Goal: Task Accomplishment & Management: Manage account settings

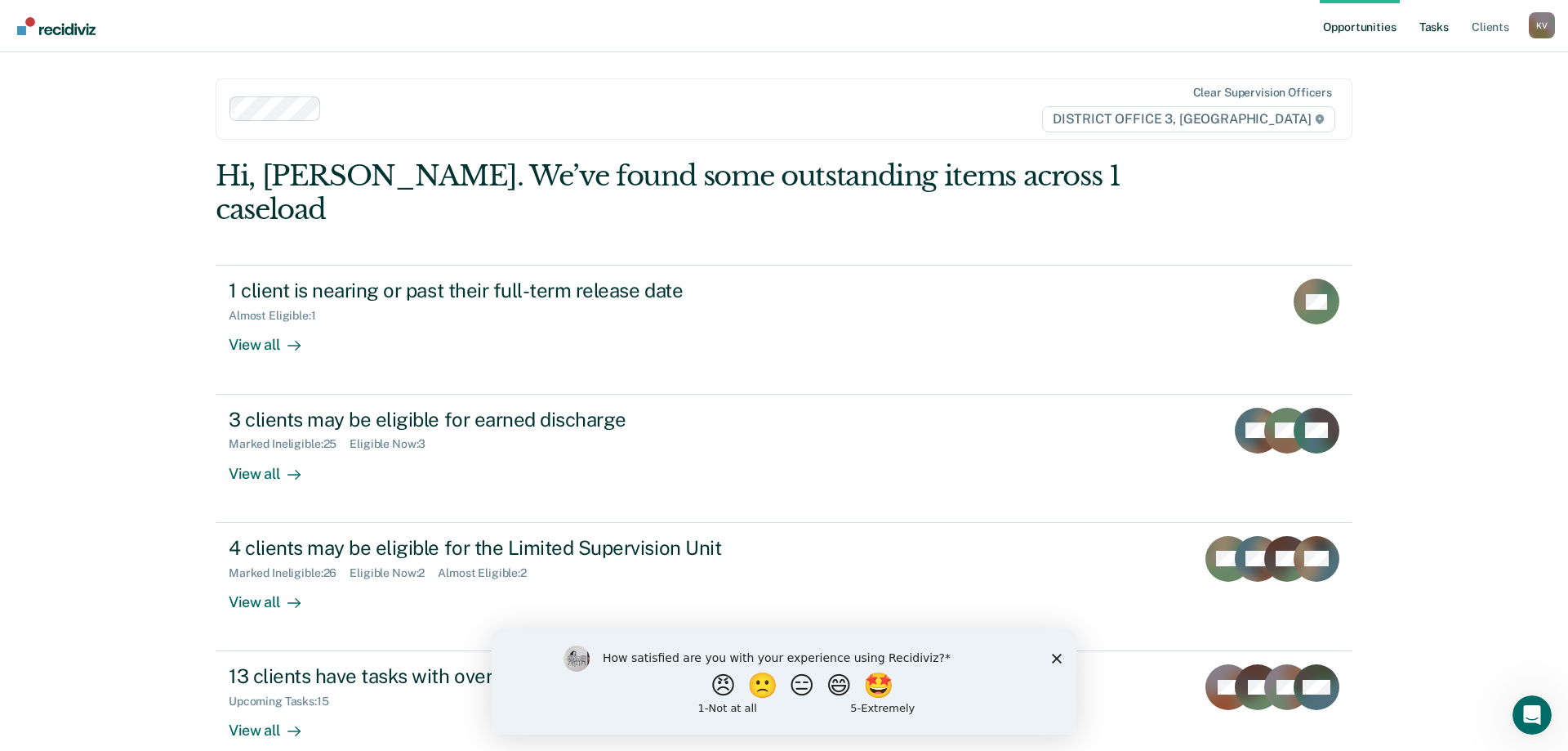
click at [1432, 30] on link "Tasks" at bounding box center [1434, 26] width 36 height 53
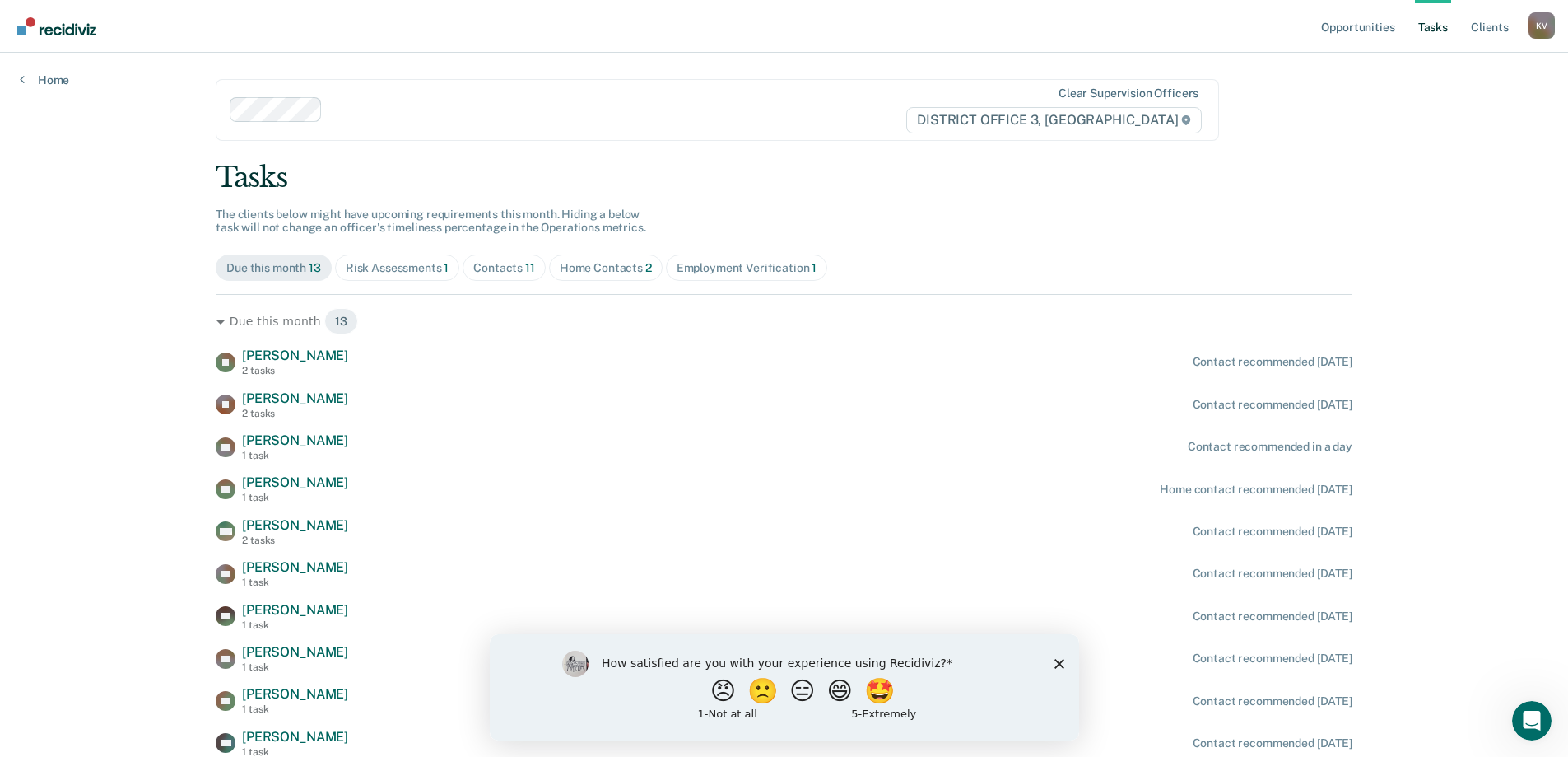
click at [1063, 663] on div "How satisfied are you with your experience using Recidiviz? 😠 🙁 😑 😄 🤩 1 - Not a…" at bounding box center [784, 686] width 589 height 106
click at [1059, 659] on icon "Close survey" at bounding box center [1059, 663] width 10 height 10
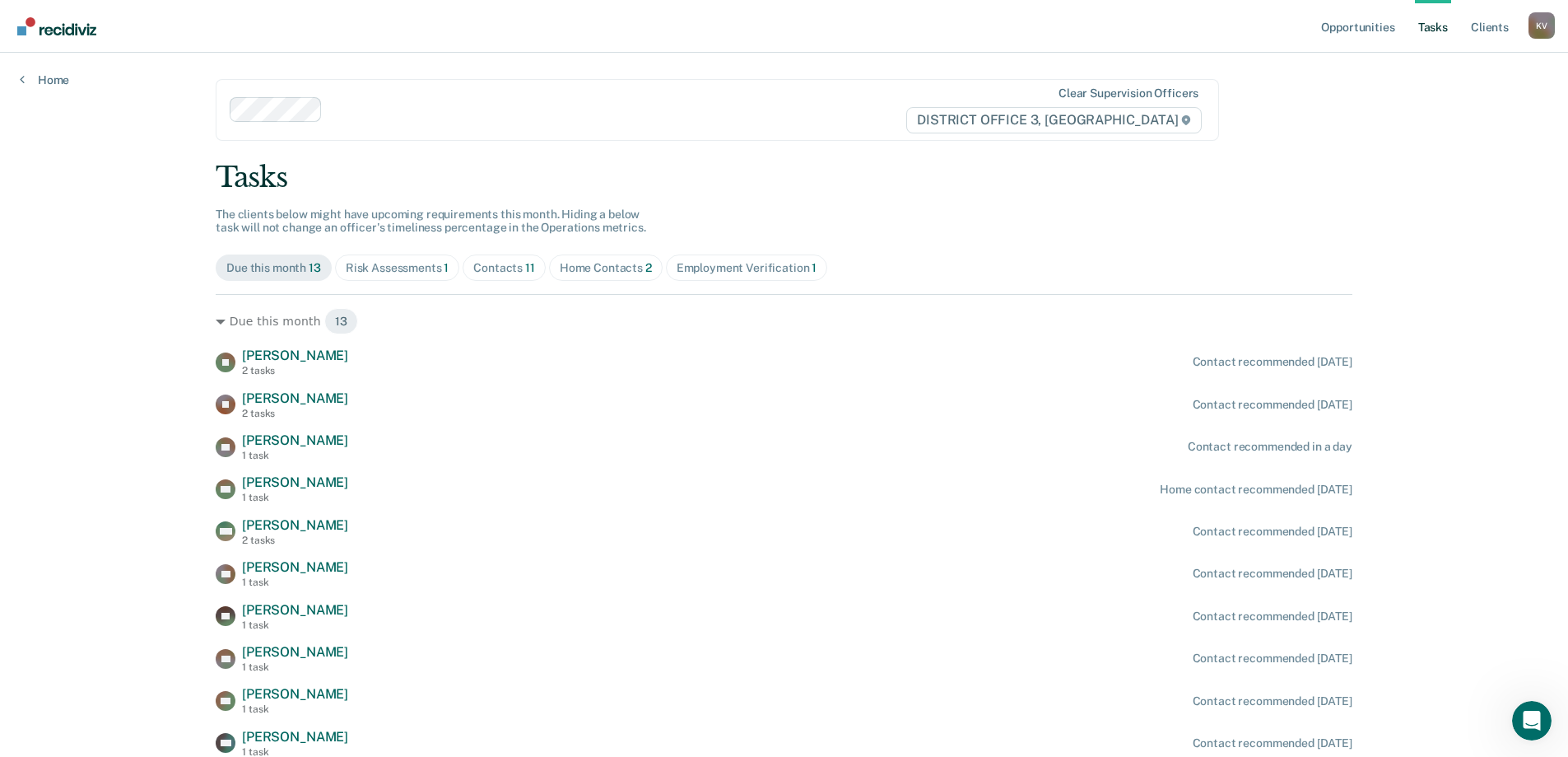
click at [391, 276] on span "Risk Assessments 1" at bounding box center [397, 268] width 125 height 26
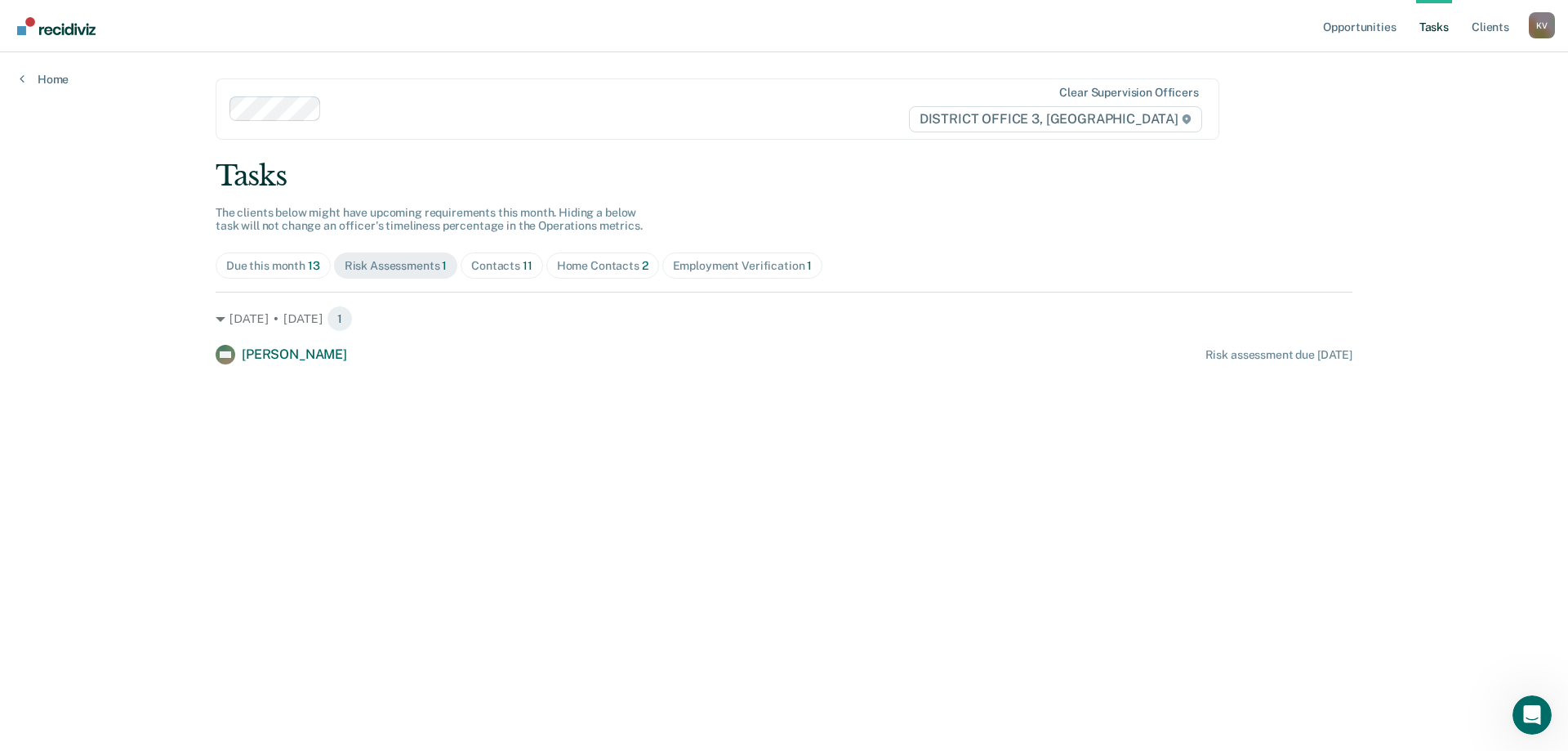
click at [531, 273] on span "Contacts 11" at bounding box center [502, 266] width 82 height 26
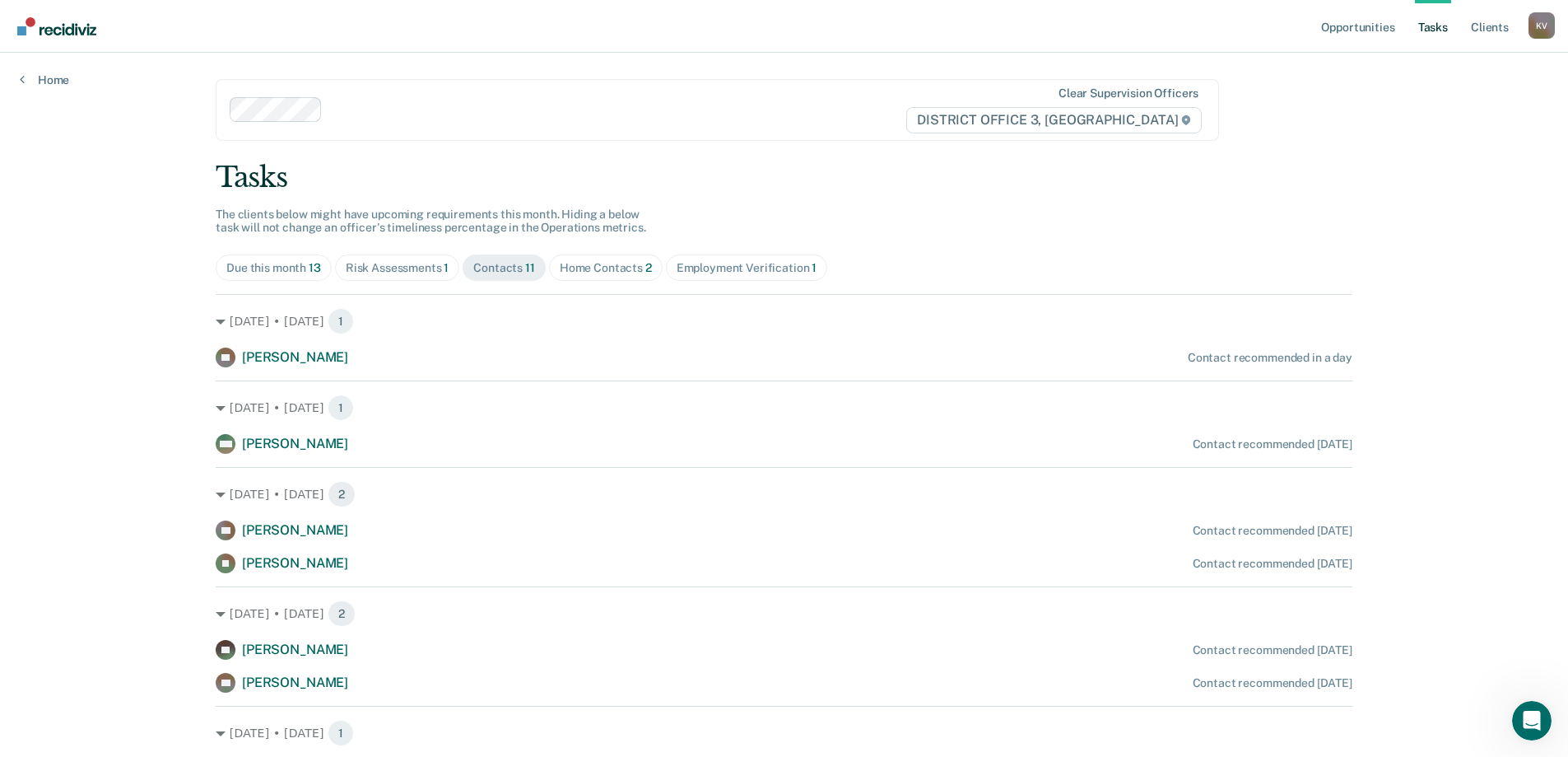
click at [623, 269] on div "Home Contacts 2" at bounding box center [605, 268] width 92 height 14
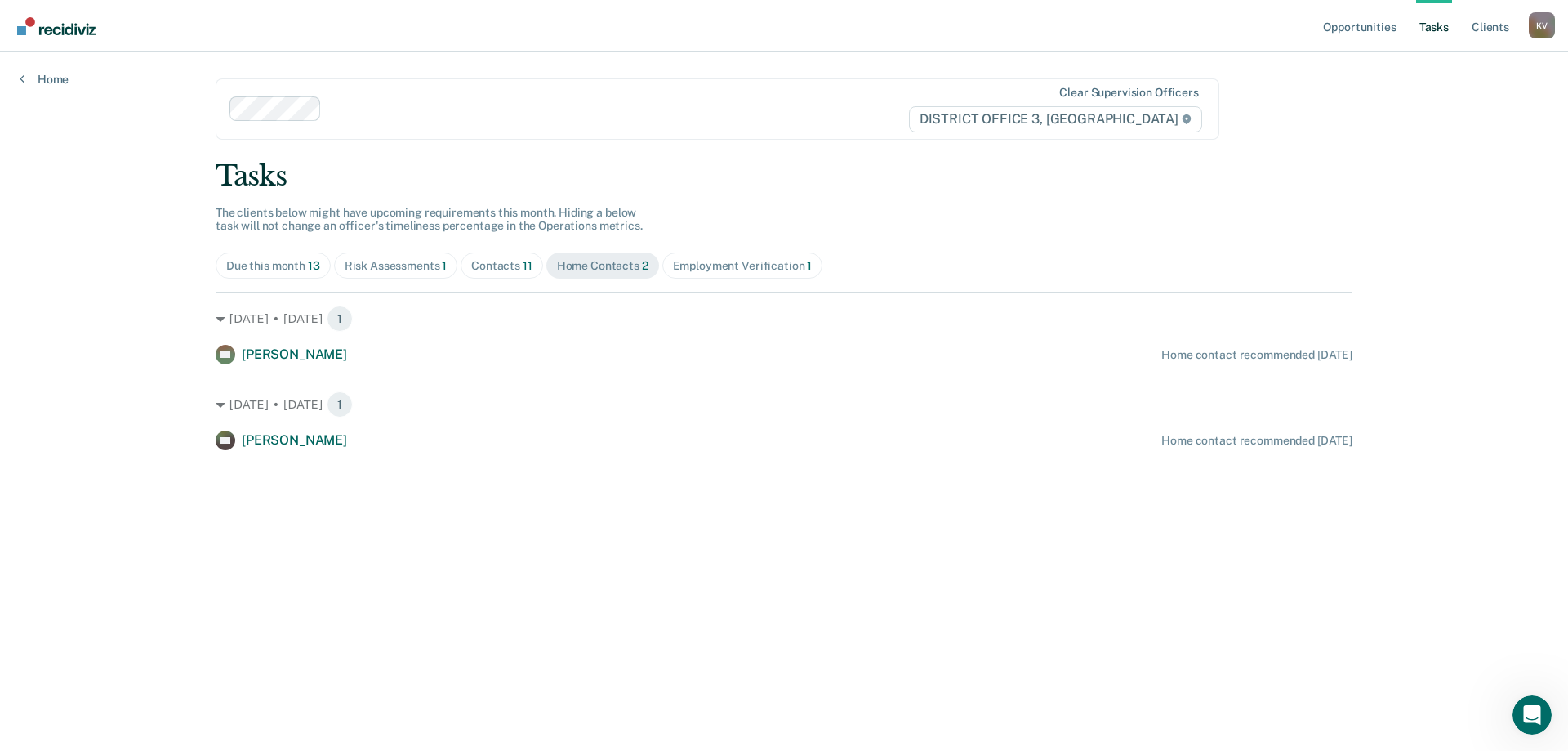
click at [746, 259] on div "Employment Verification 1" at bounding box center [742, 266] width 139 height 14
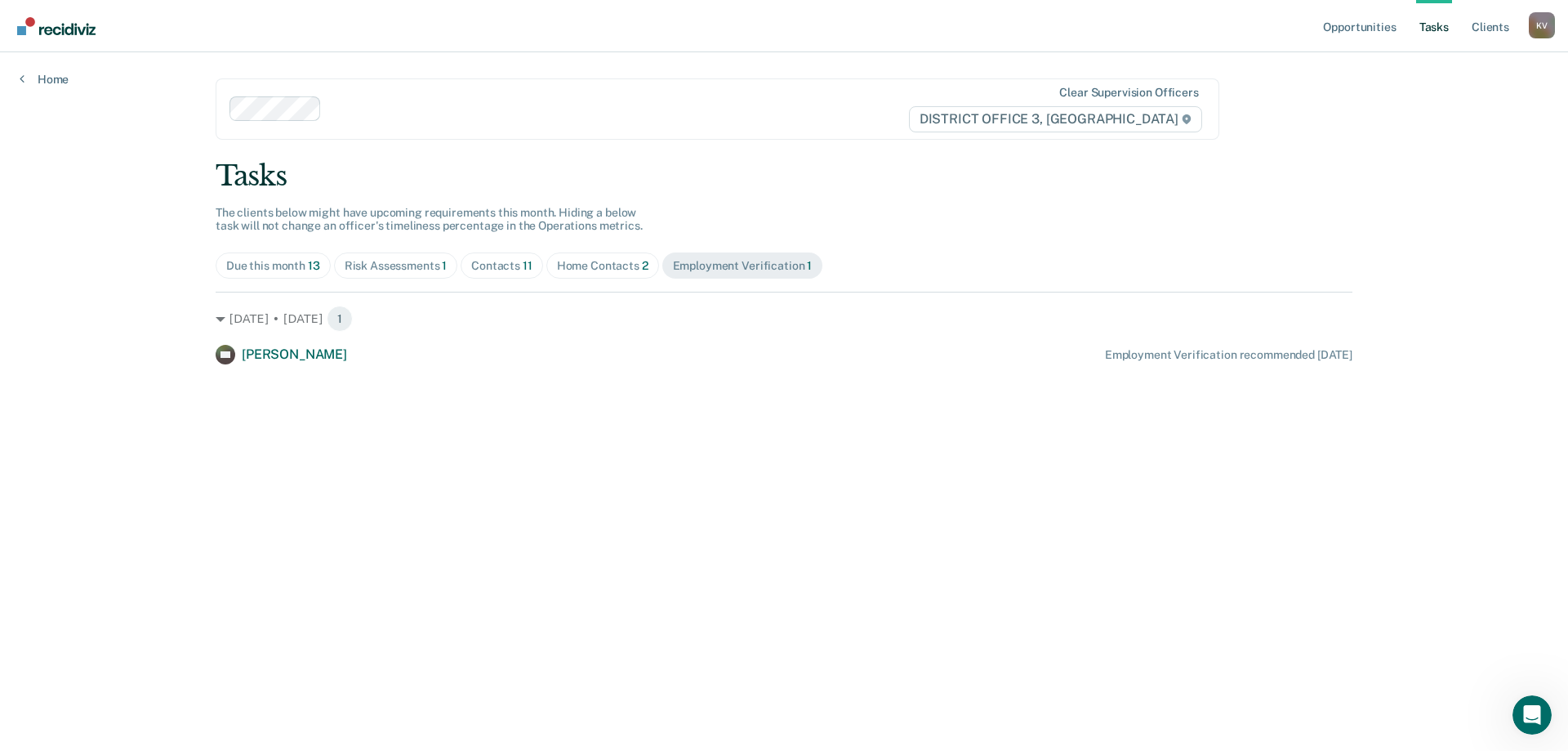
click at [397, 274] on span "Risk Assessments 1" at bounding box center [396, 266] width 125 height 26
click at [285, 275] on span "Due this month 13" at bounding box center [273, 266] width 115 height 26
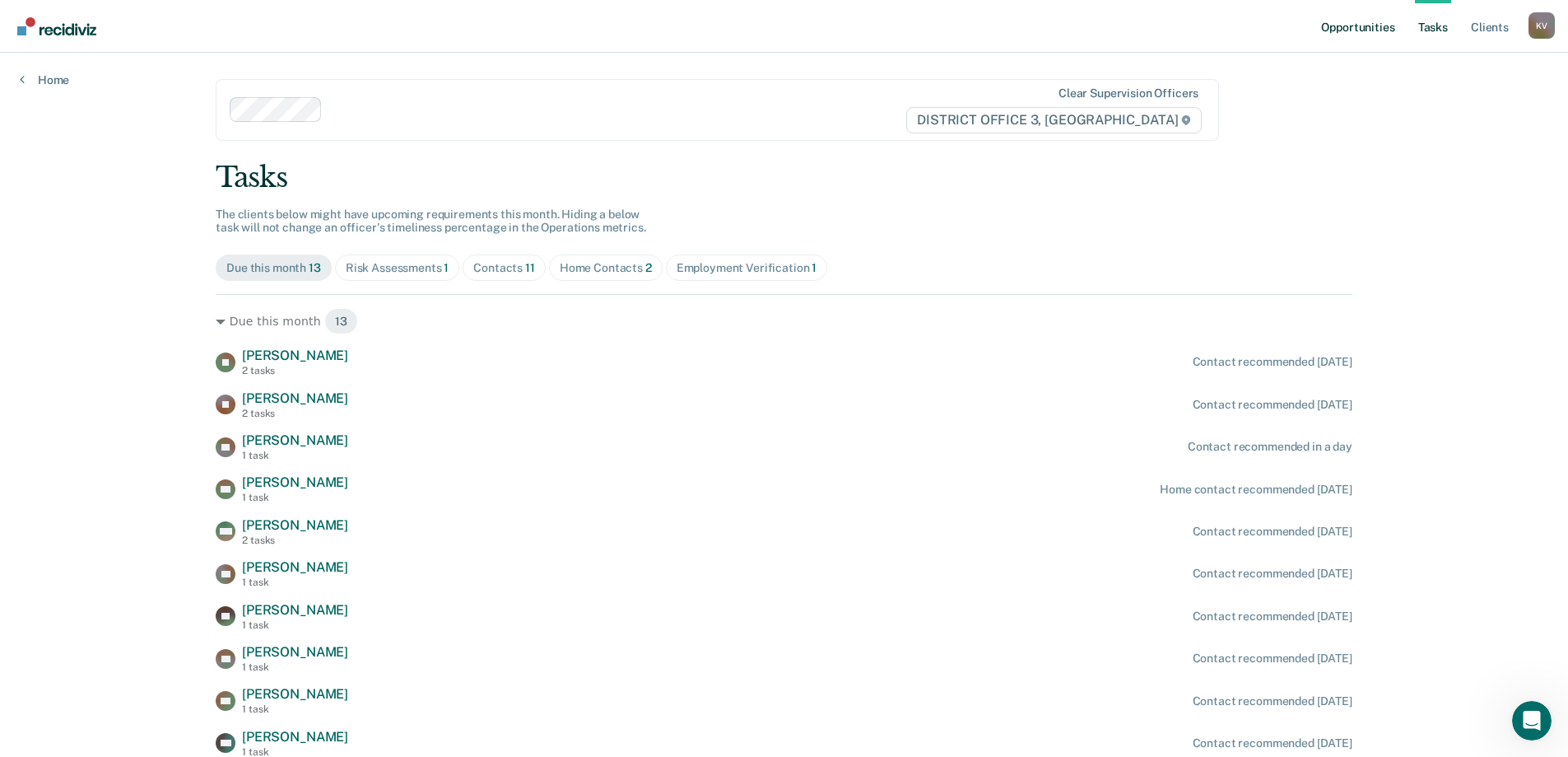
click at [1378, 36] on link "Opportunities" at bounding box center [1358, 26] width 80 height 53
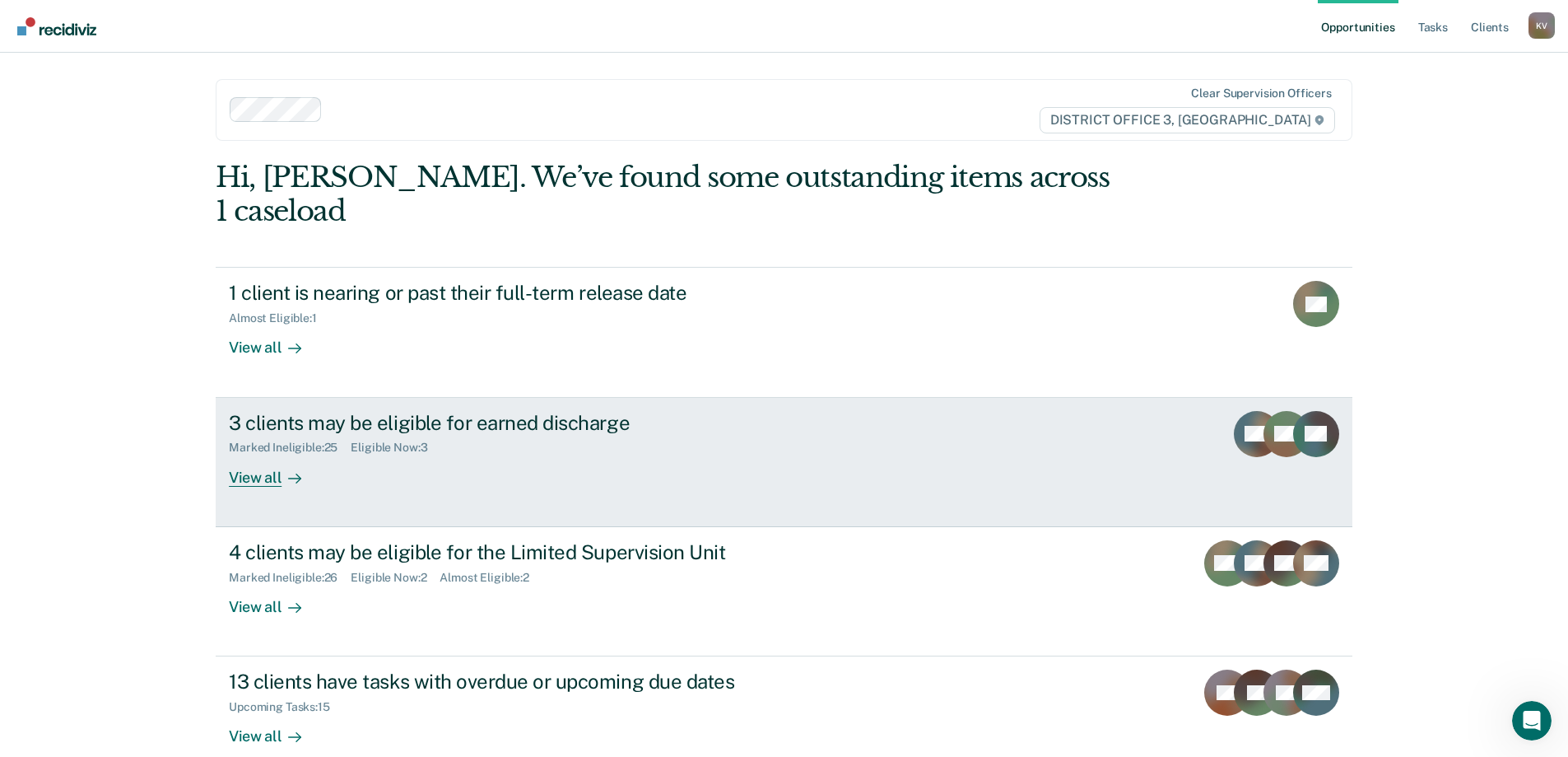
click at [438, 451] on div "3 clients may be eligible for earned discharge Marked Ineligible : 25 Eligible …" at bounding box center [537, 448] width 617 height 75
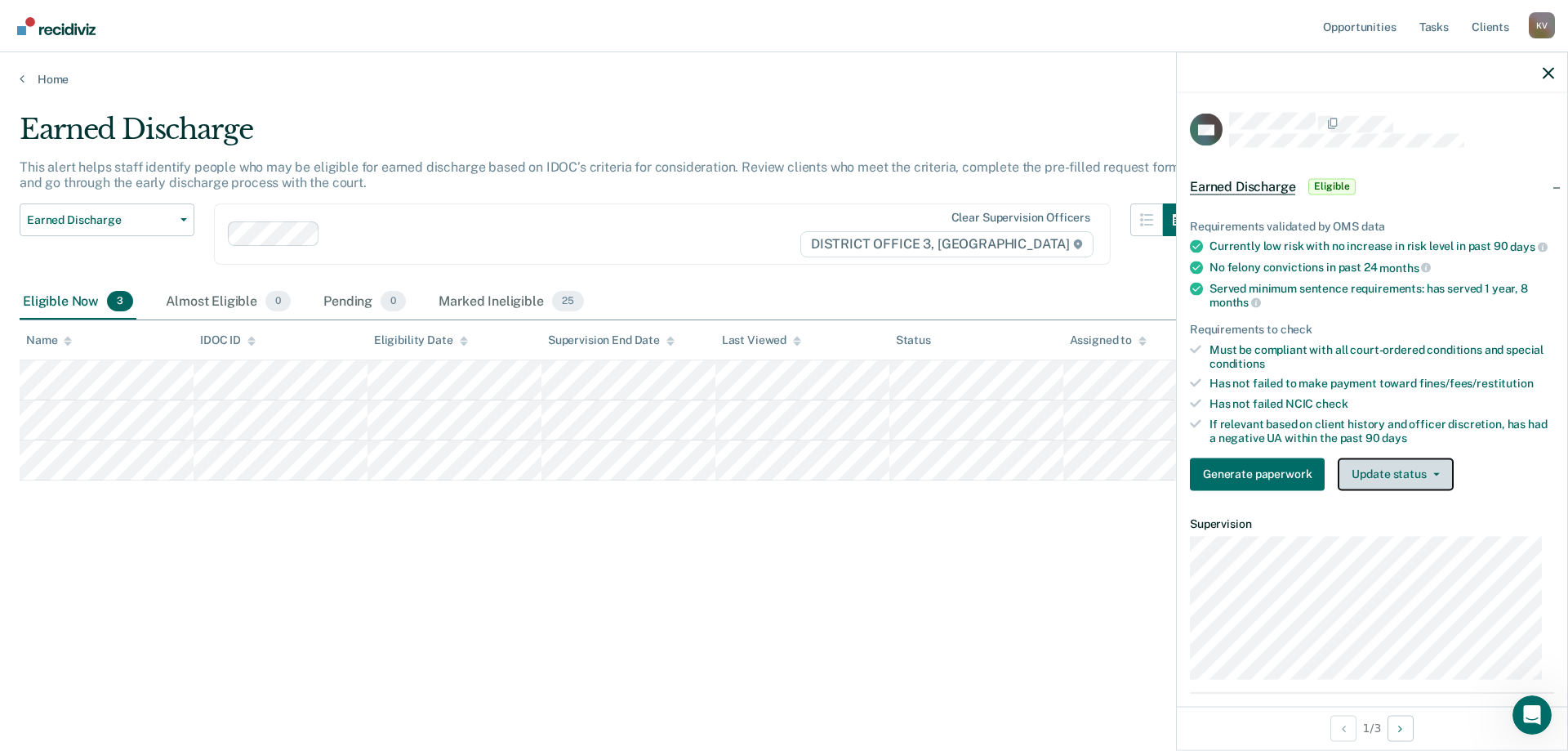
click at [1363, 490] on button "Update status" at bounding box center [1396, 473] width 115 height 32
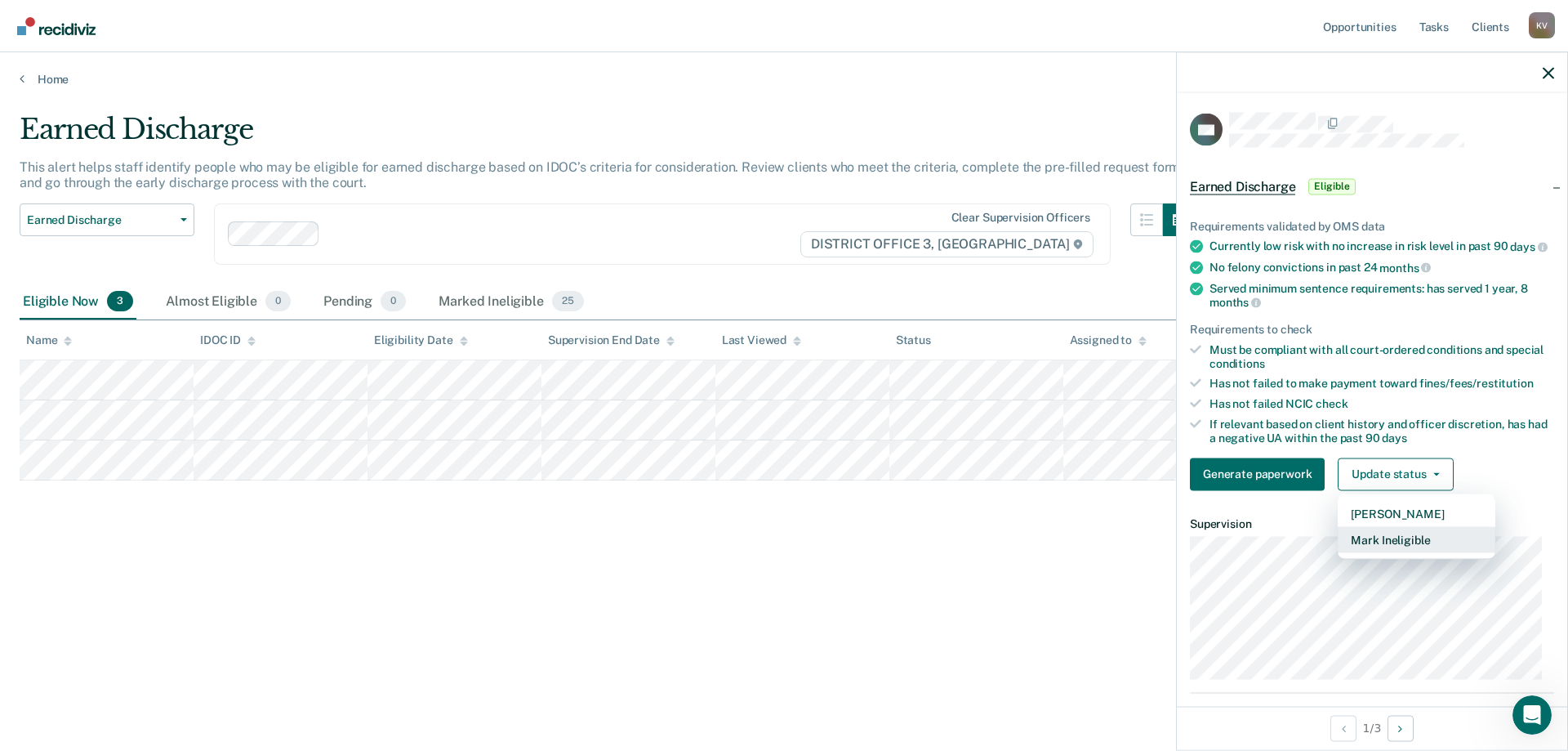
click at [1396, 542] on button "Mark Ineligible" at bounding box center [1417, 539] width 158 height 26
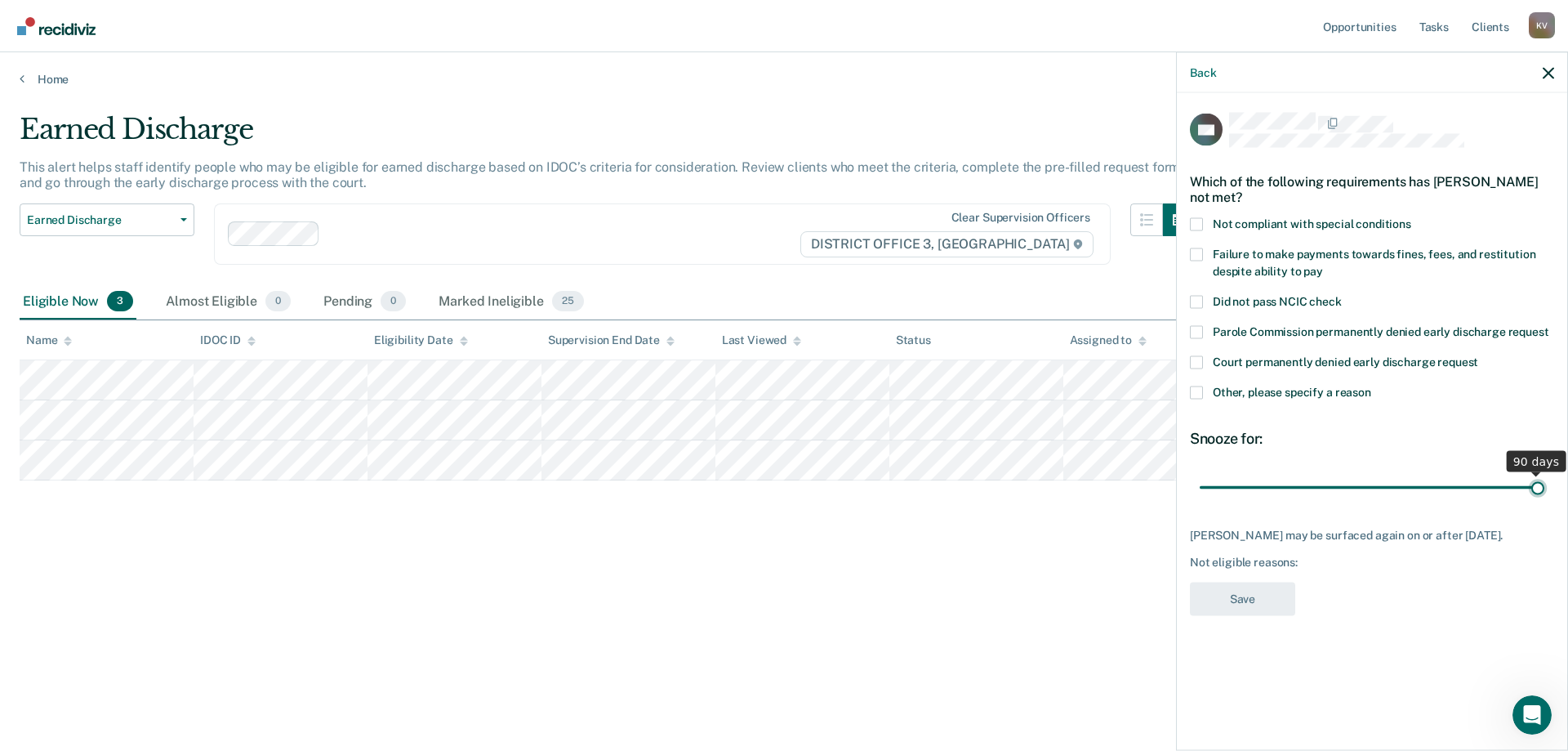
drag, startPoint x: 1313, startPoint y: 491, endPoint x: 1568, endPoint y: 497, distance: 255.1
type input "90"
click at [1545, 497] on input "range" at bounding box center [1372, 487] width 345 height 29
click at [1200, 230] on label "Not compliant with special conditions" at bounding box center [1372, 226] width 364 height 18
click at [1411, 218] on input "Not compliant with special conditions" at bounding box center [1411, 218] width 0 height 0
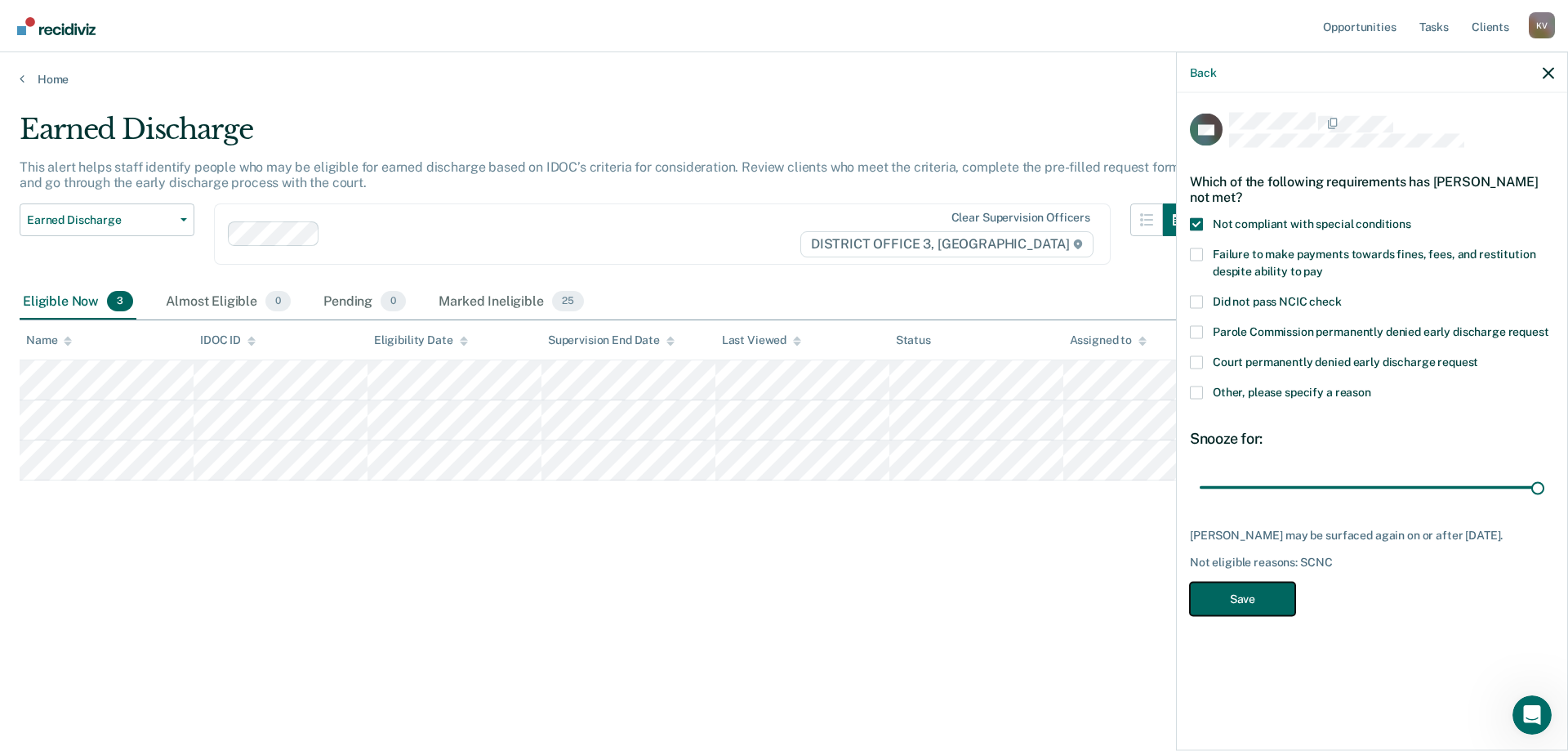
click at [1278, 597] on button "Save" at bounding box center [1242, 599] width 105 height 33
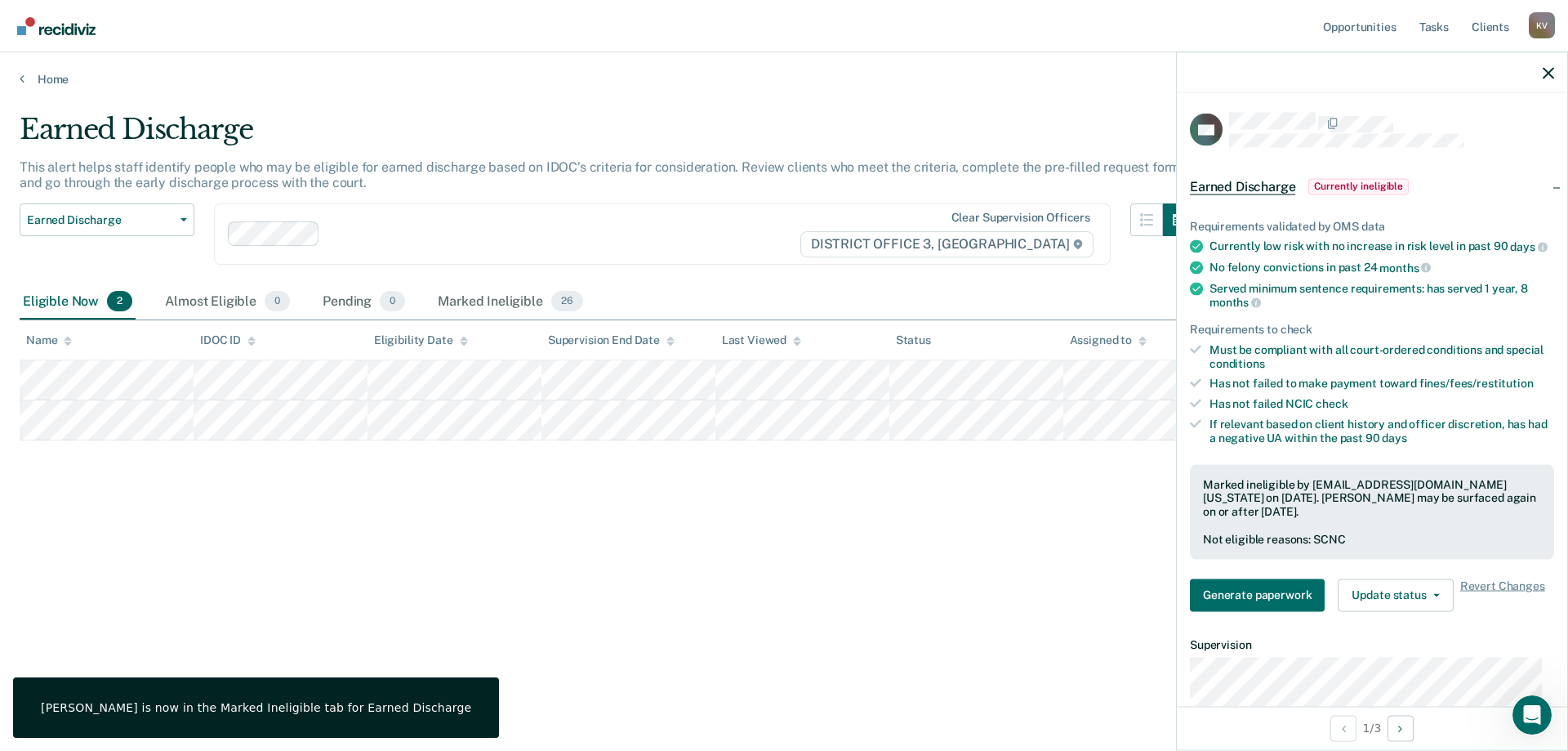
drag, startPoint x: 289, startPoint y: 520, endPoint x: 565, endPoint y: 489, distance: 277.7
click at [286, 519] on div "Earned Discharge This alert helps staff identify people who may be eligible for…" at bounding box center [784, 370] width 1529 height 516
click at [1547, 73] on icon "button" at bounding box center [1549, 73] width 11 height 11
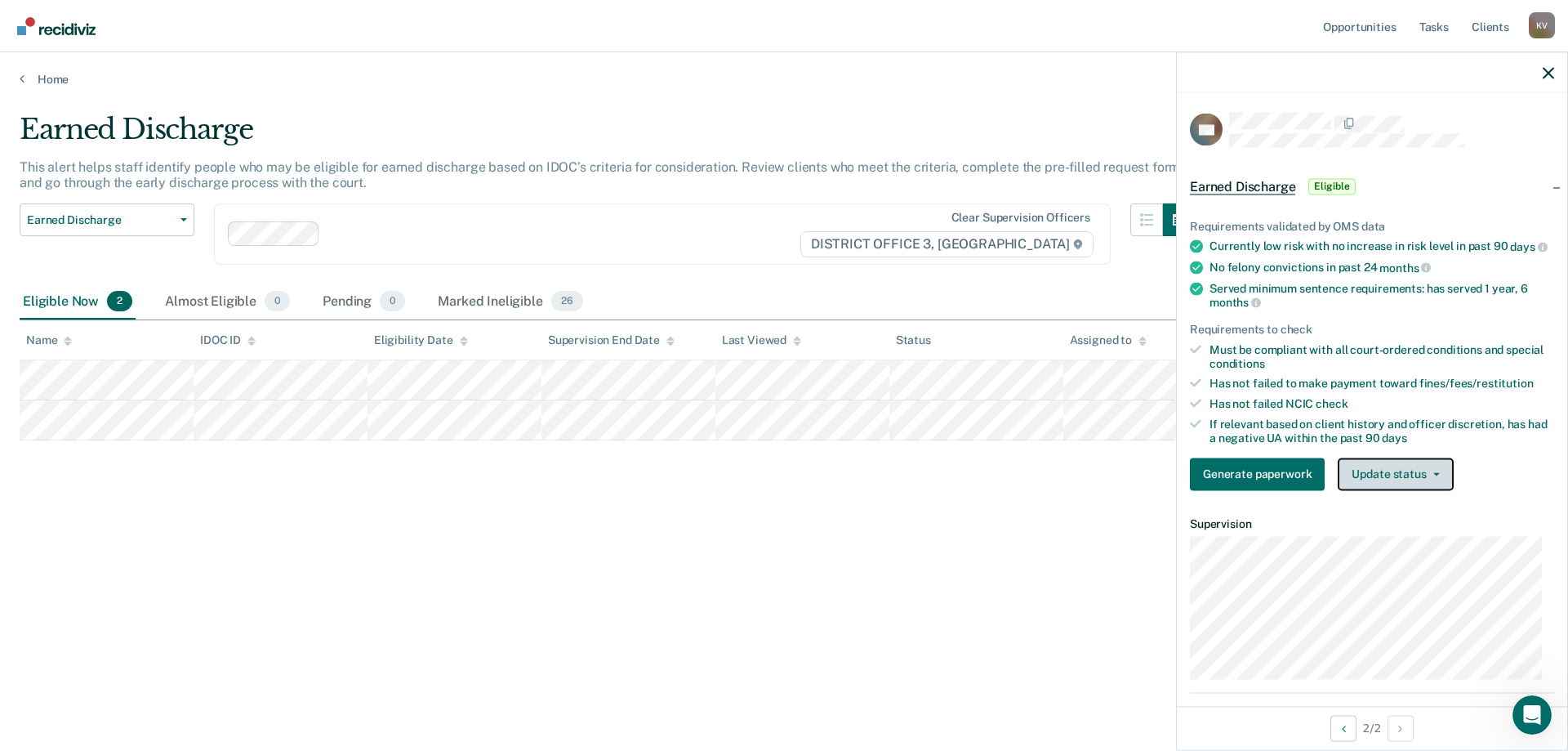
click at [1384, 481] on button "Update status" at bounding box center [1396, 473] width 115 height 32
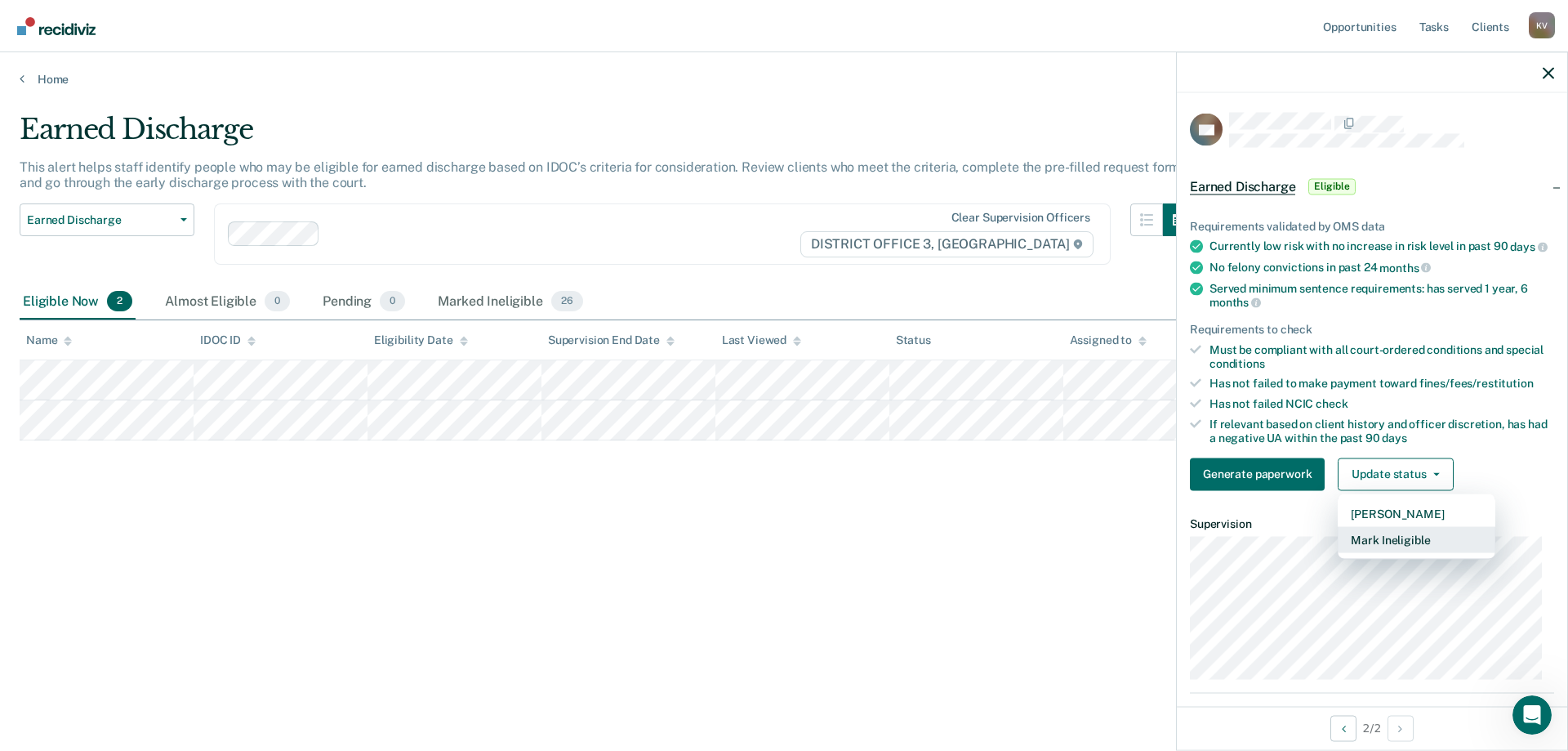
click at [1422, 553] on button "Mark Ineligible" at bounding box center [1417, 539] width 158 height 26
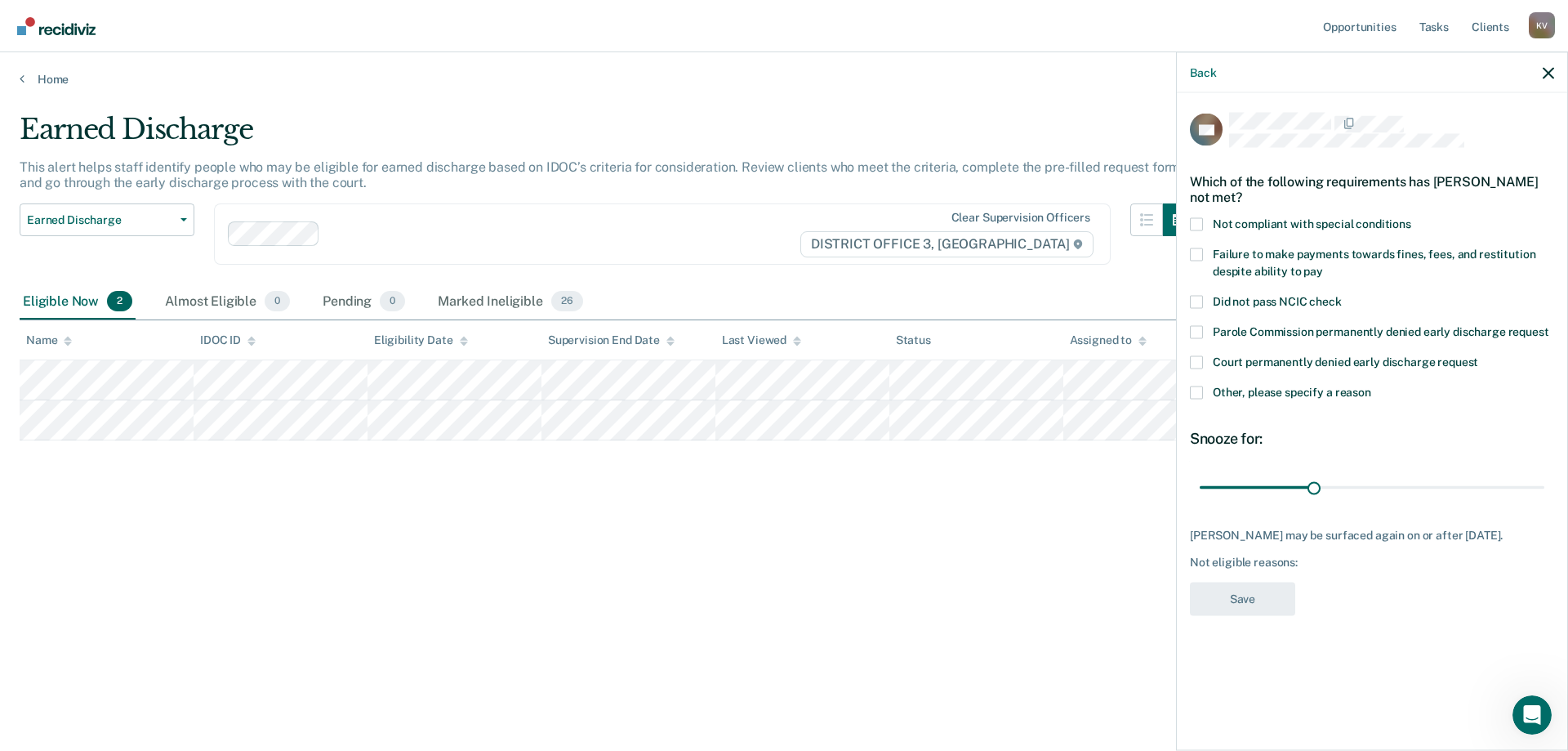
click at [1251, 222] on span "Not compliant with special conditions" at bounding box center [1312, 223] width 198 height 13
click at [1411, 218] on input "Not compliant with special conditions" at bounding box center [1411, 218] width 0 height 0
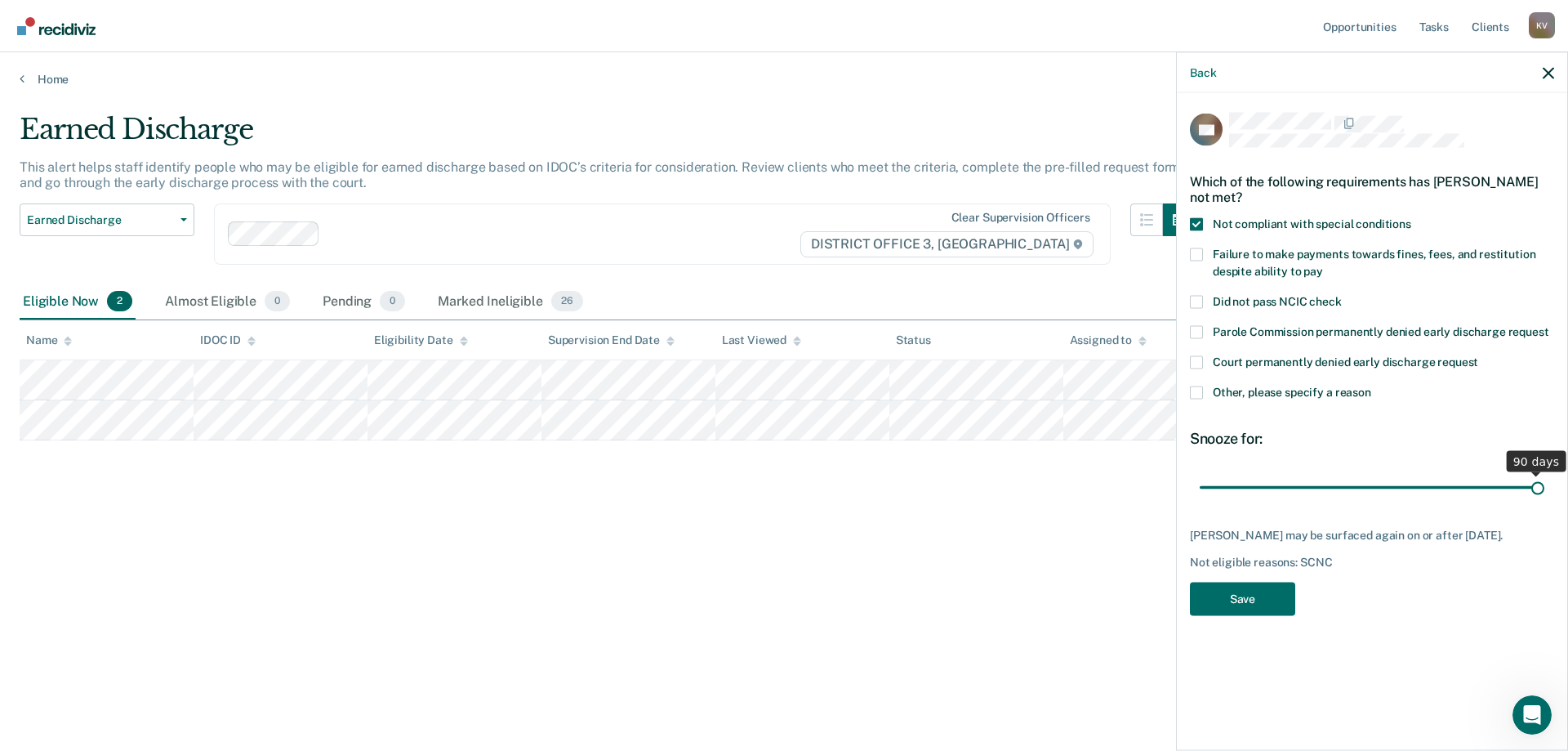
drag, startPoint x: 1313, startPoint y: 483, endPoint x: 1568, endPoint y: 451, distance: 257.0
type input "90"
click at [1545, 473] on input "range" at bounding box center [1372, 487] width 345 height 29
click at [1192, 256] on span at bounding box center [1196, 254] width 13 height 13
click at [1324, 265] on input "Failure to make payments towards fines, fees, and restitution despite ability t…" at bounding box center [1324, 265] width 0 height 0
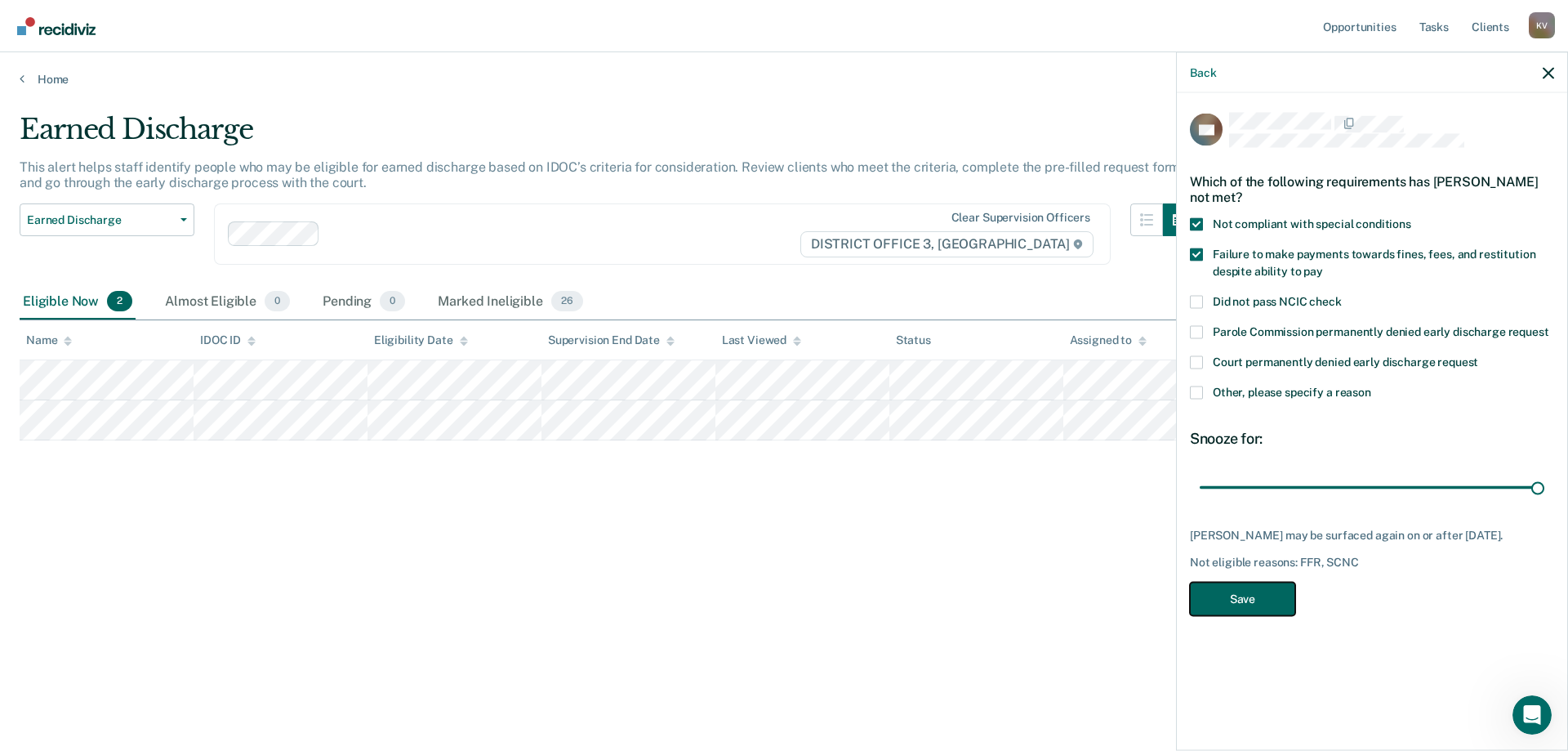
click at [1255, 615] on button "Save" at bounding box center [1242, 599] width 105 height 33
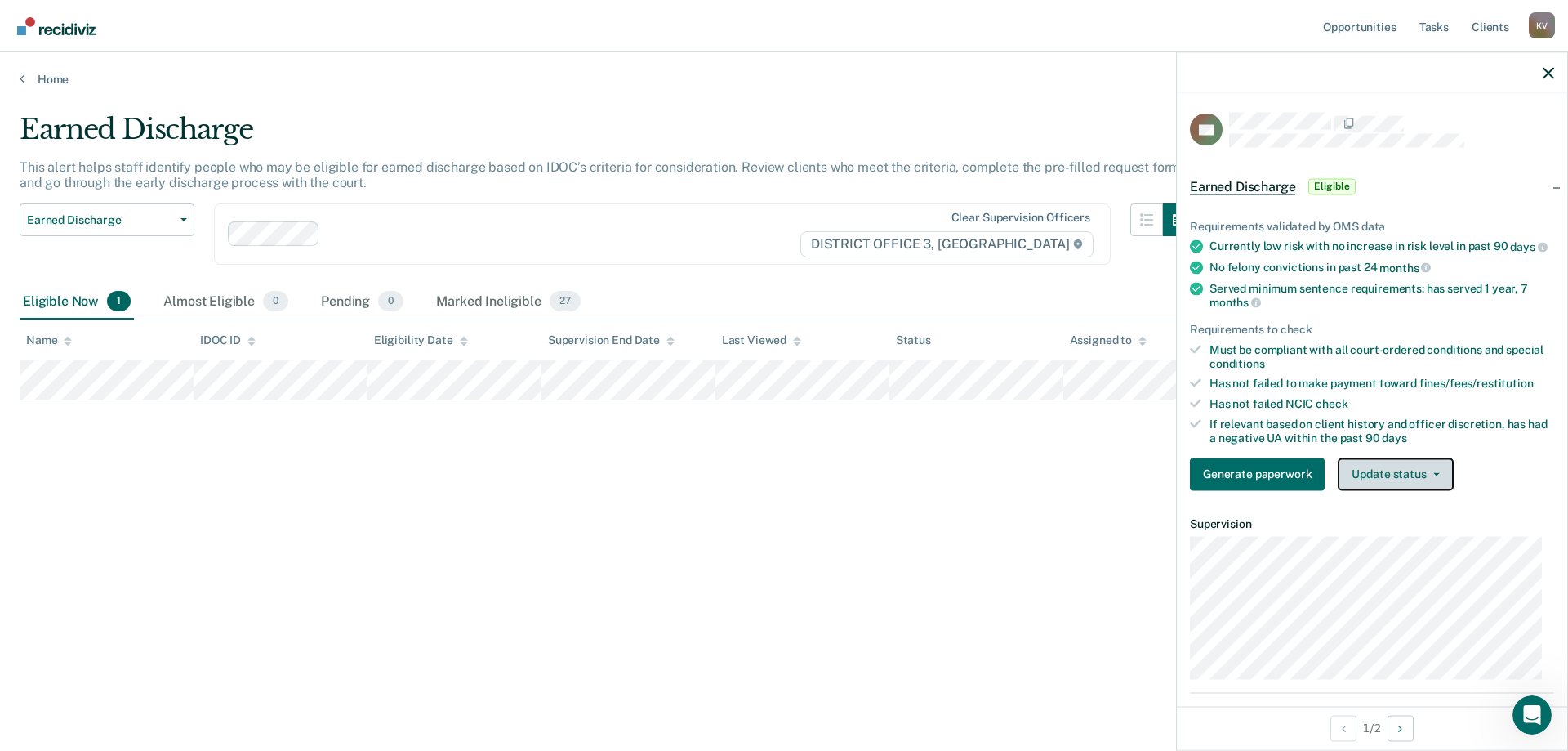
click at [1403, 489] on button "Update status" at bounding box center [1396, 473] width 115 height 32
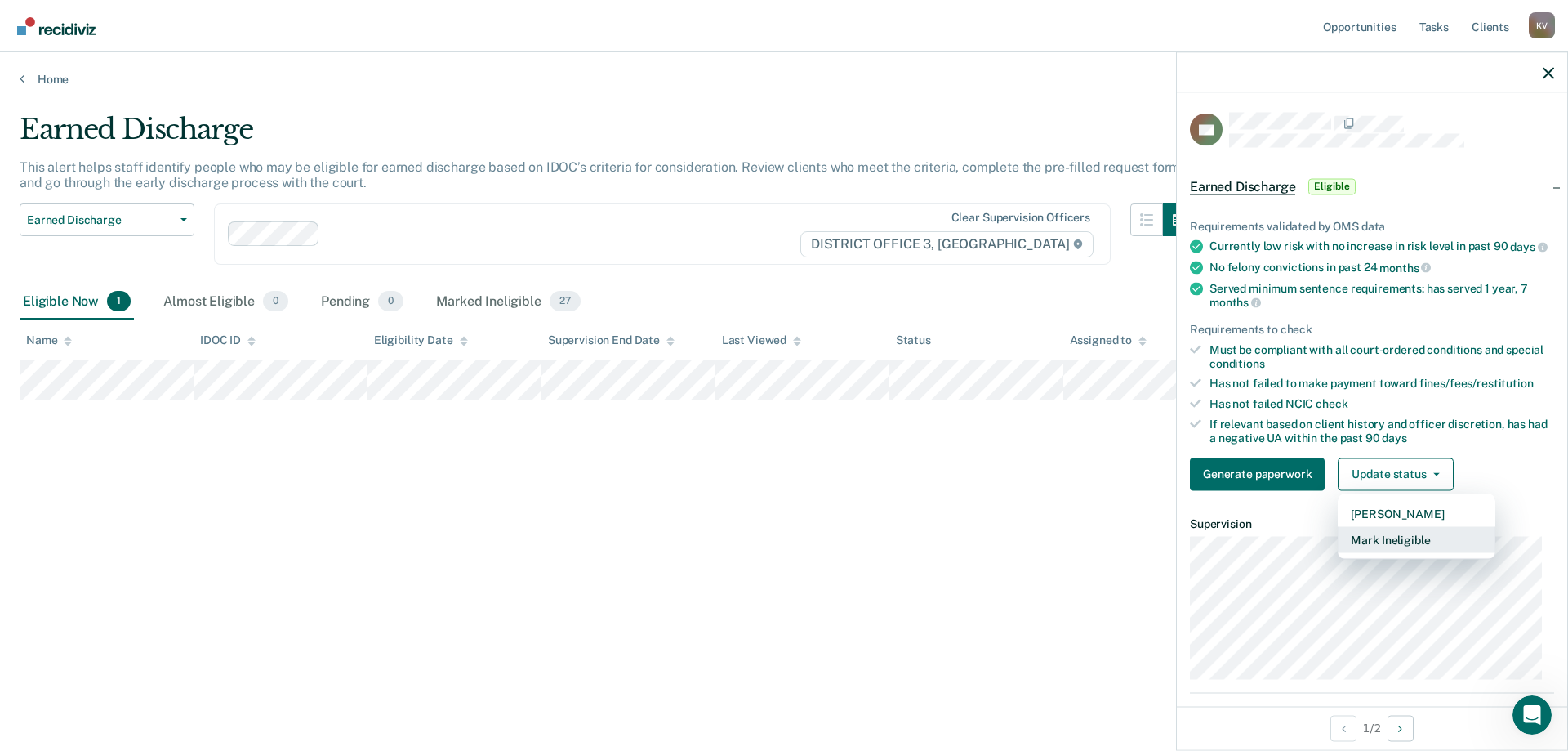
click at [1426, 547] on button "Mark Ineligible" at bounding box center [1417, 539] width 158 height 26
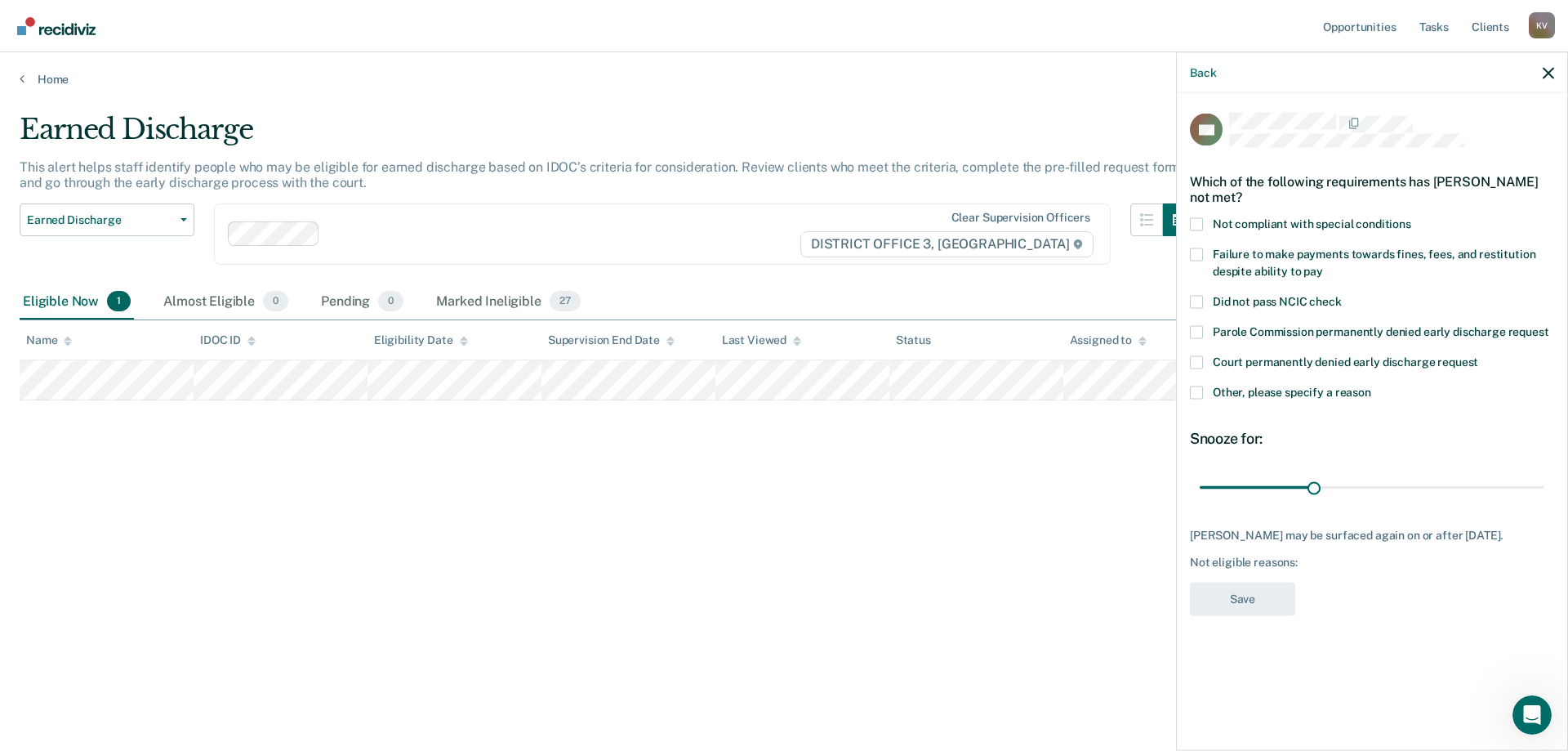
click at [1298, 222] on span "Not compliant with special conditions" at bounding box center [1312, 223] width 198 height 13
click at [1411, 218] on input "Not compliant with special conditions" at bounding box center [1411, 218] width 0 height 0
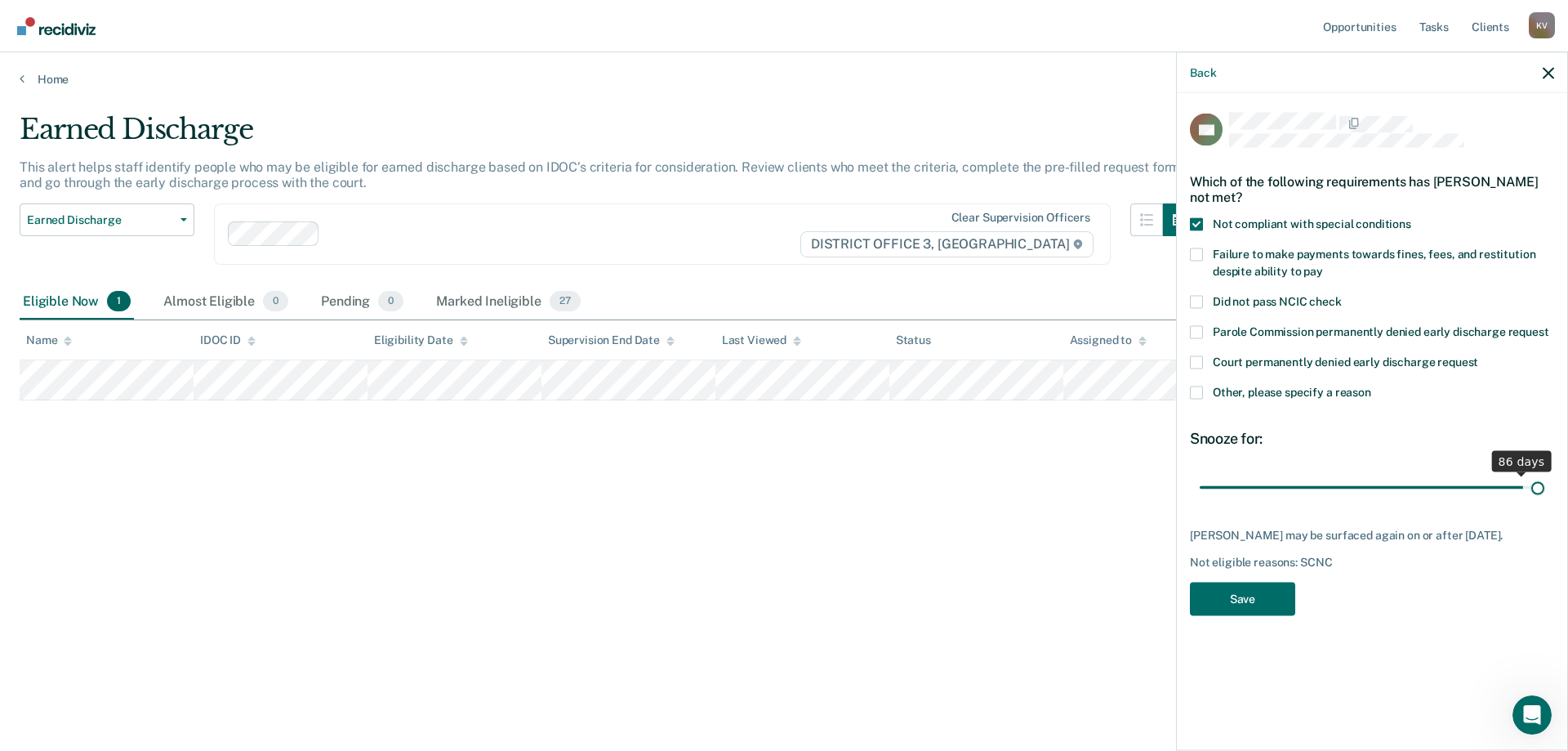
drag, startPoint x: 1322, startPoint y: 484, endPoint x: 1568, endPoint y: 450, distance: 248.3
type input "90"
click at [1545, 473] on input "range" at bounding box center [1372, 487] width 345 height 29
click at [1267, 614] on button "Save" at bounding box center [1242, 599] width 105 height 33
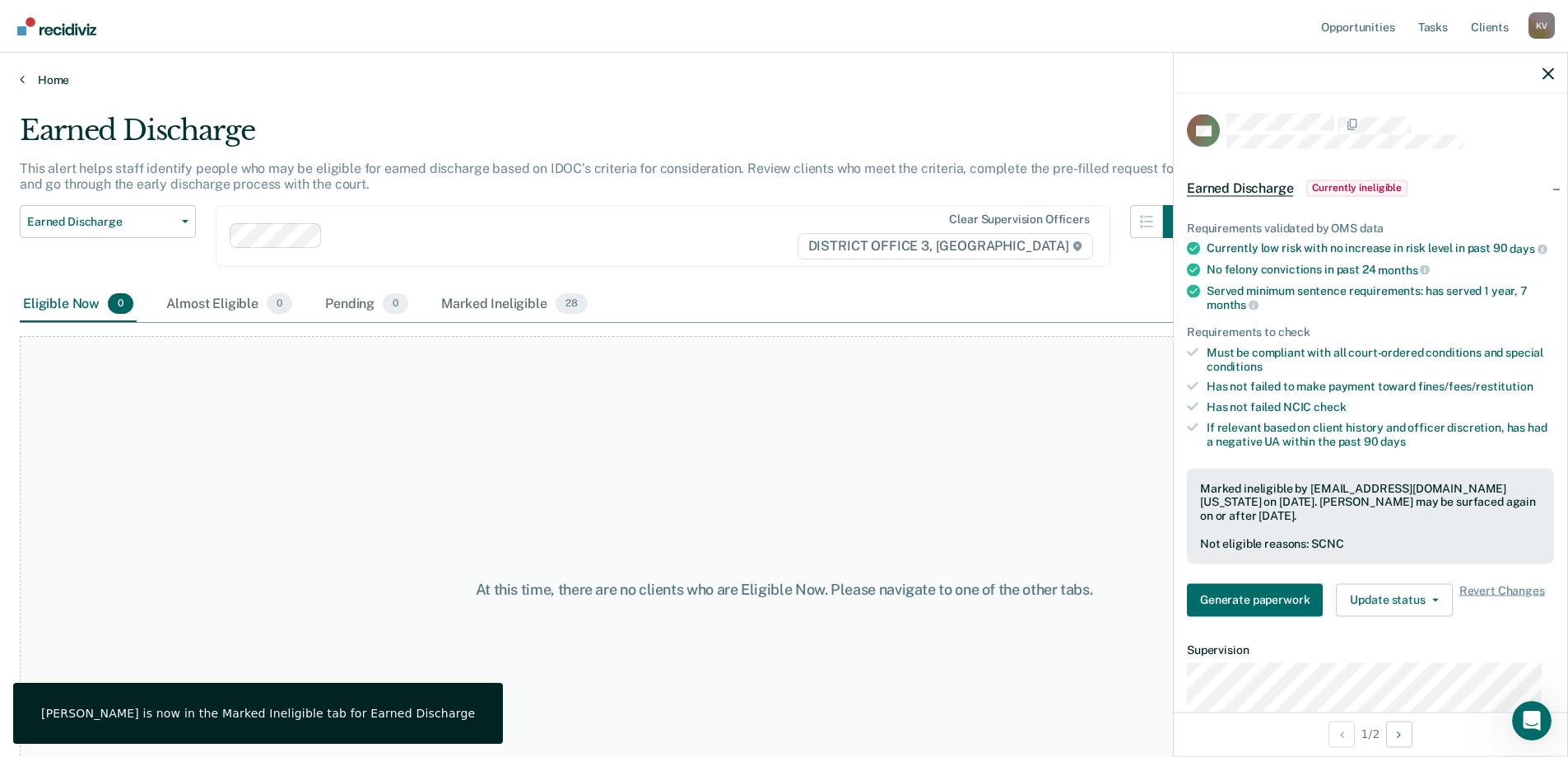
click at [29, 86] on link "Home" at bounding box center [784, 80] width 1529 height 15
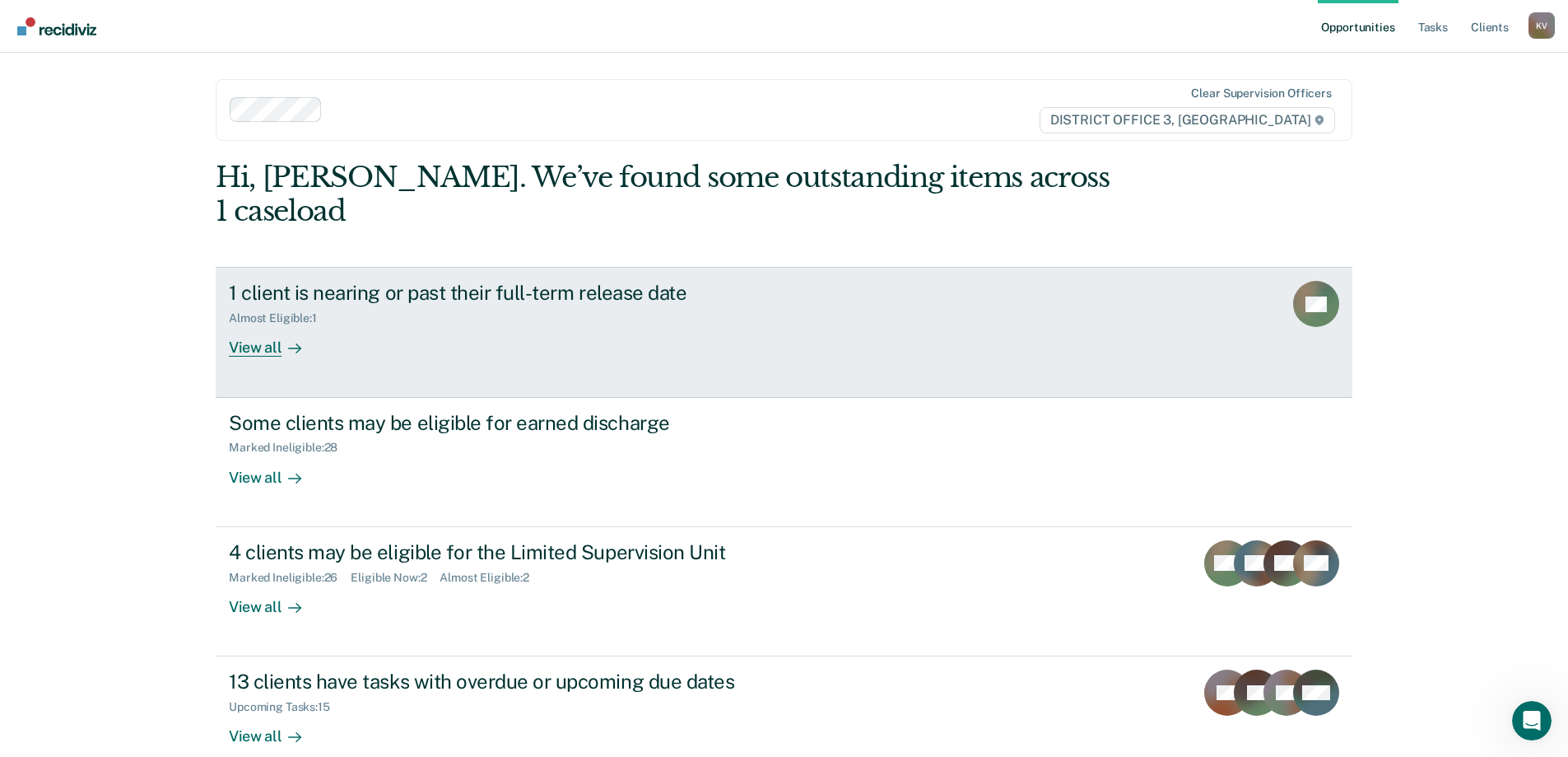
click at [553, 350] on link "1 client is nearing or past their full-term release date Almost Eligible : 1 Vi…" at bounding box center [784, 332] width 1137 height 130
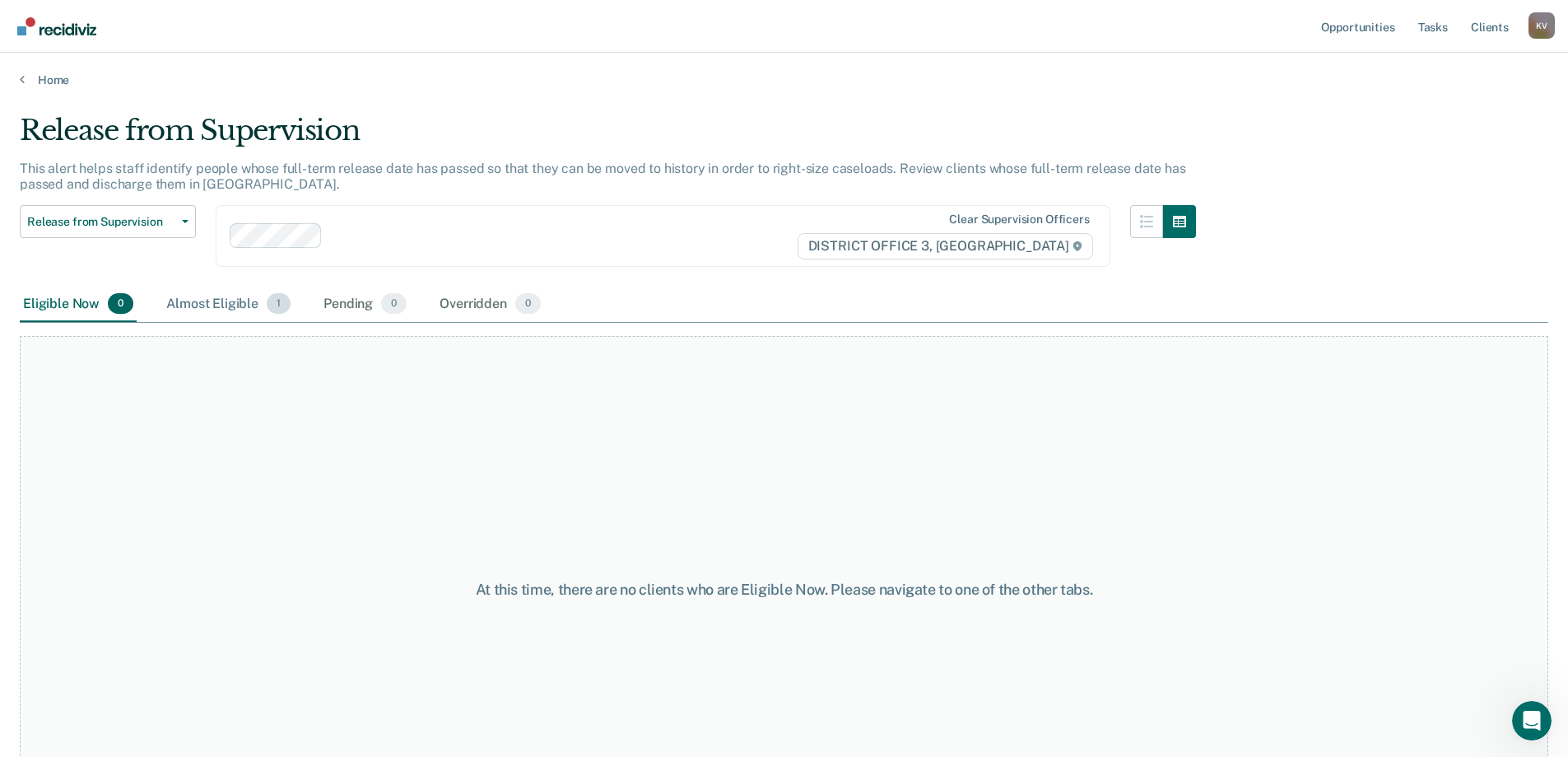
click at [273, 297] on span "1" at bounding box center [279, 303] width 24 height 21
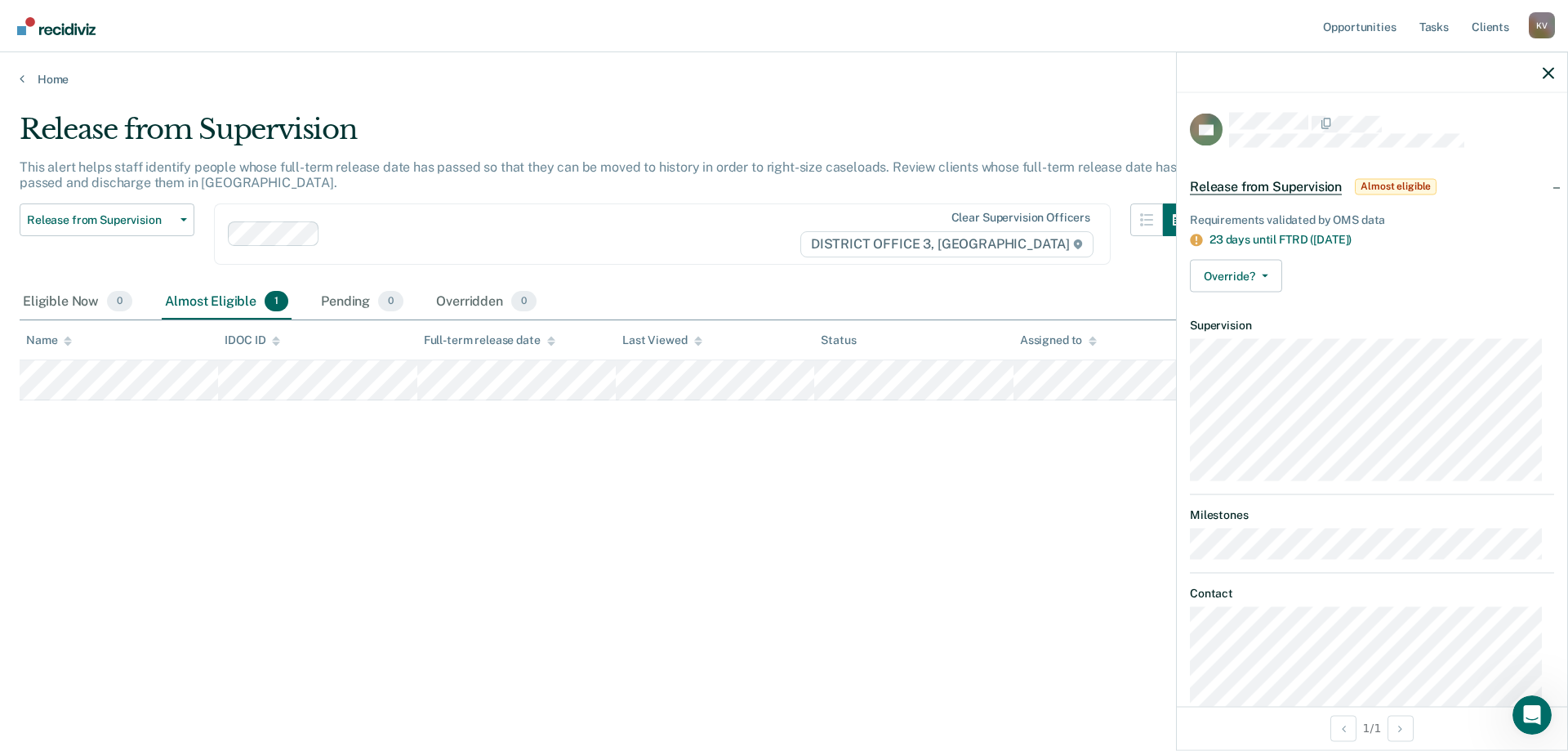
click at [679, 448] on div "Release from Supervision This alert helps staff identify people whose full-term…" at bounding box center [784, 370] width 1529 height 516
click at [30, 84] on link "Home" at bounding box center [784, 79] width 1529 height 15
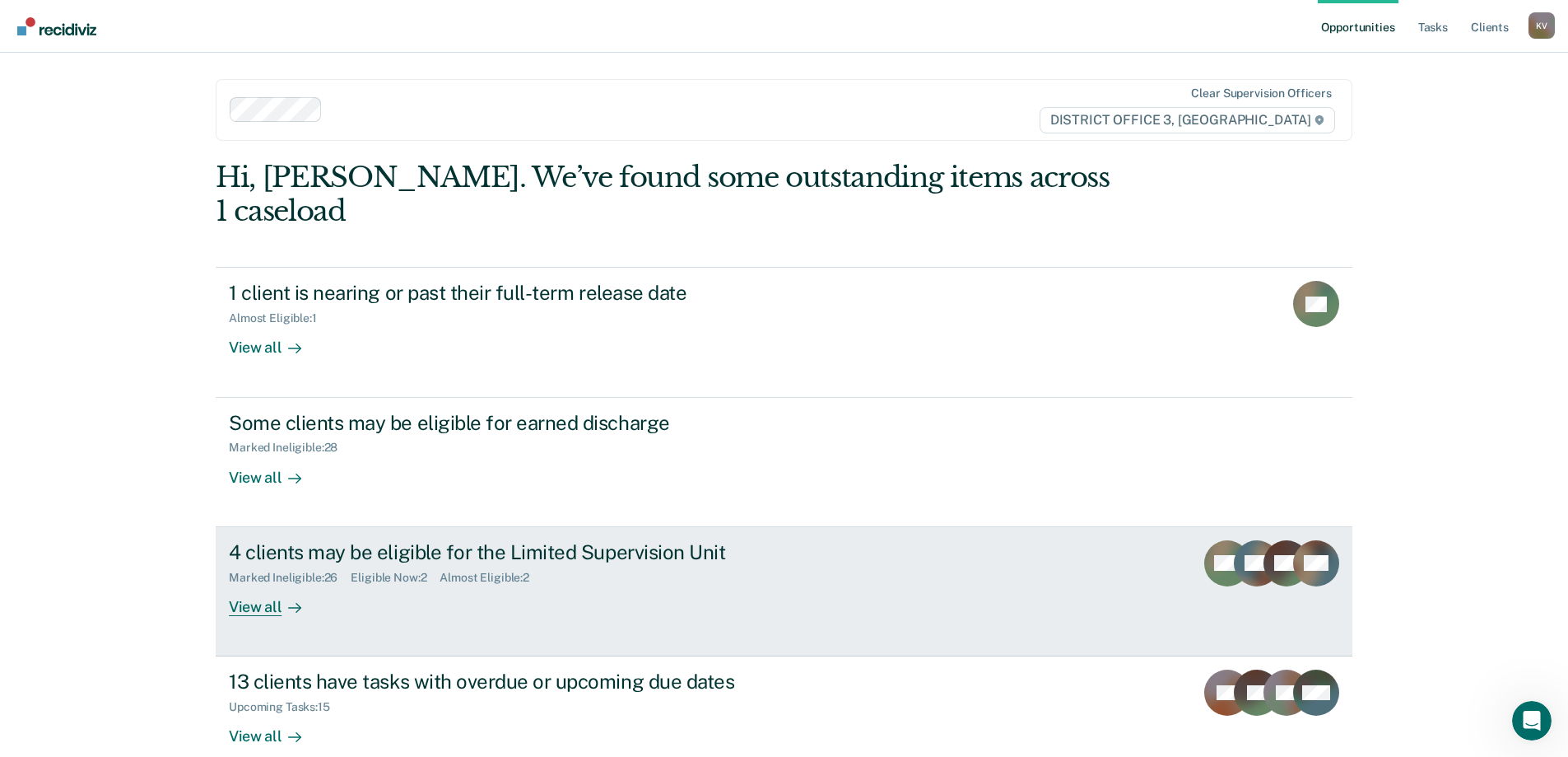
click at [548, 582] on div "4 clients may be eligible for the Limited Supervision Unit Marked Ineligible : …" at bounding box center [537, 578] width 617 height 75
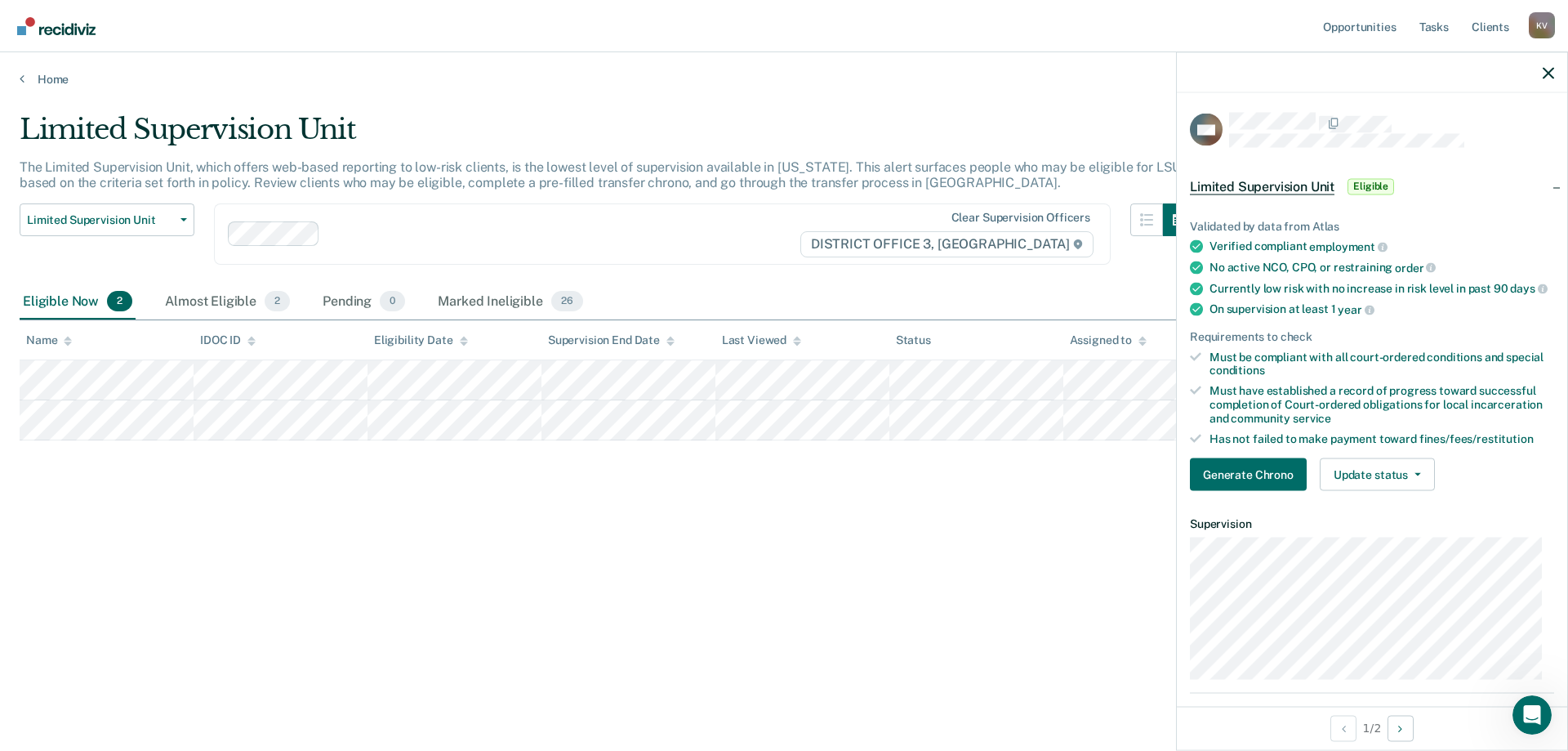
click at [1387, 504] on div "Validated by data from Atlas Verified compliant employment No active NCO, CPO, …" at bounding box center [1372, 348] width 390 height 311
click at [1390, 491] on button "Update status" at bounding box center [1377, 474] width 115 height 32
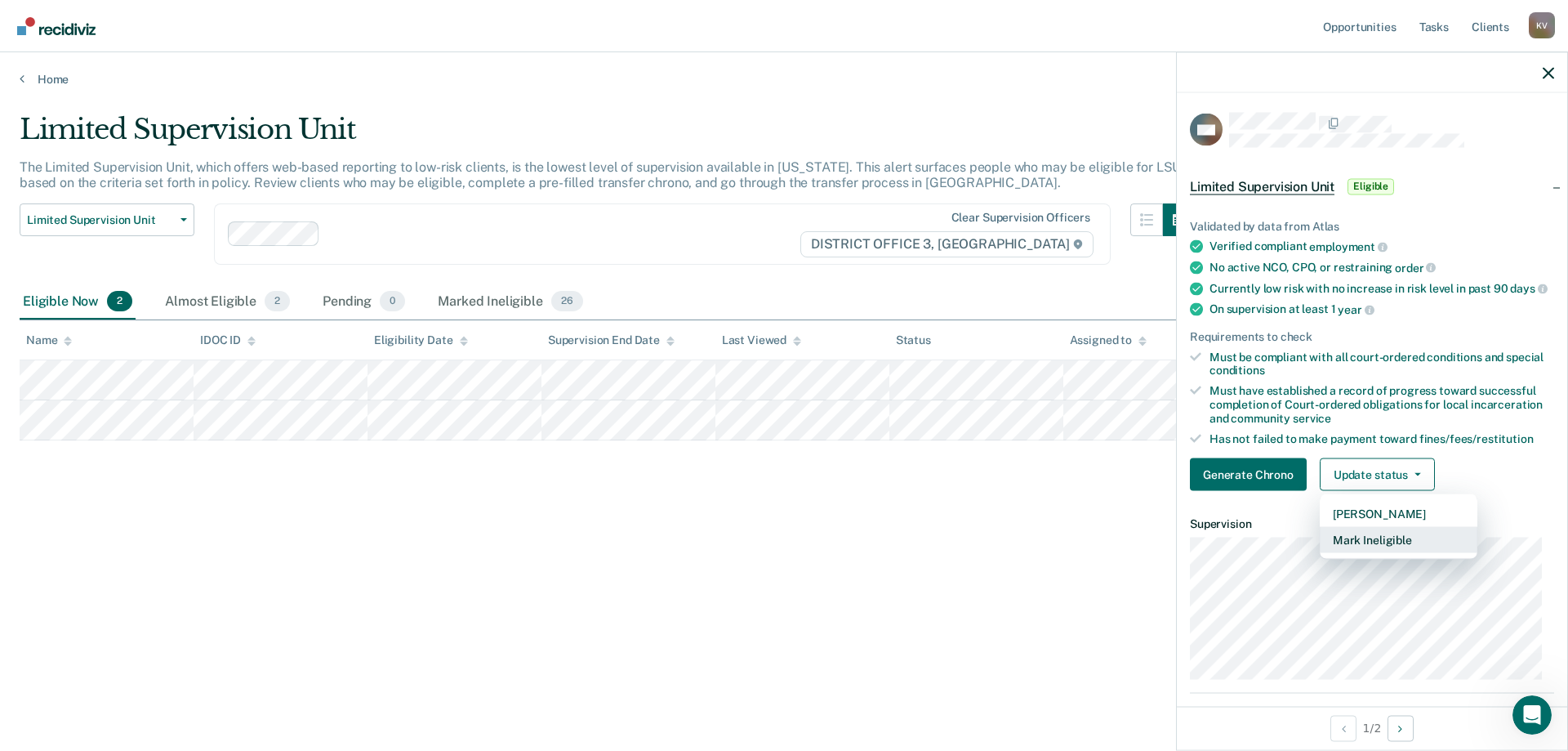
click at [1396, 554] on button "Mark Ineligible" at bounding box center [1398, 540] width 158 height 26
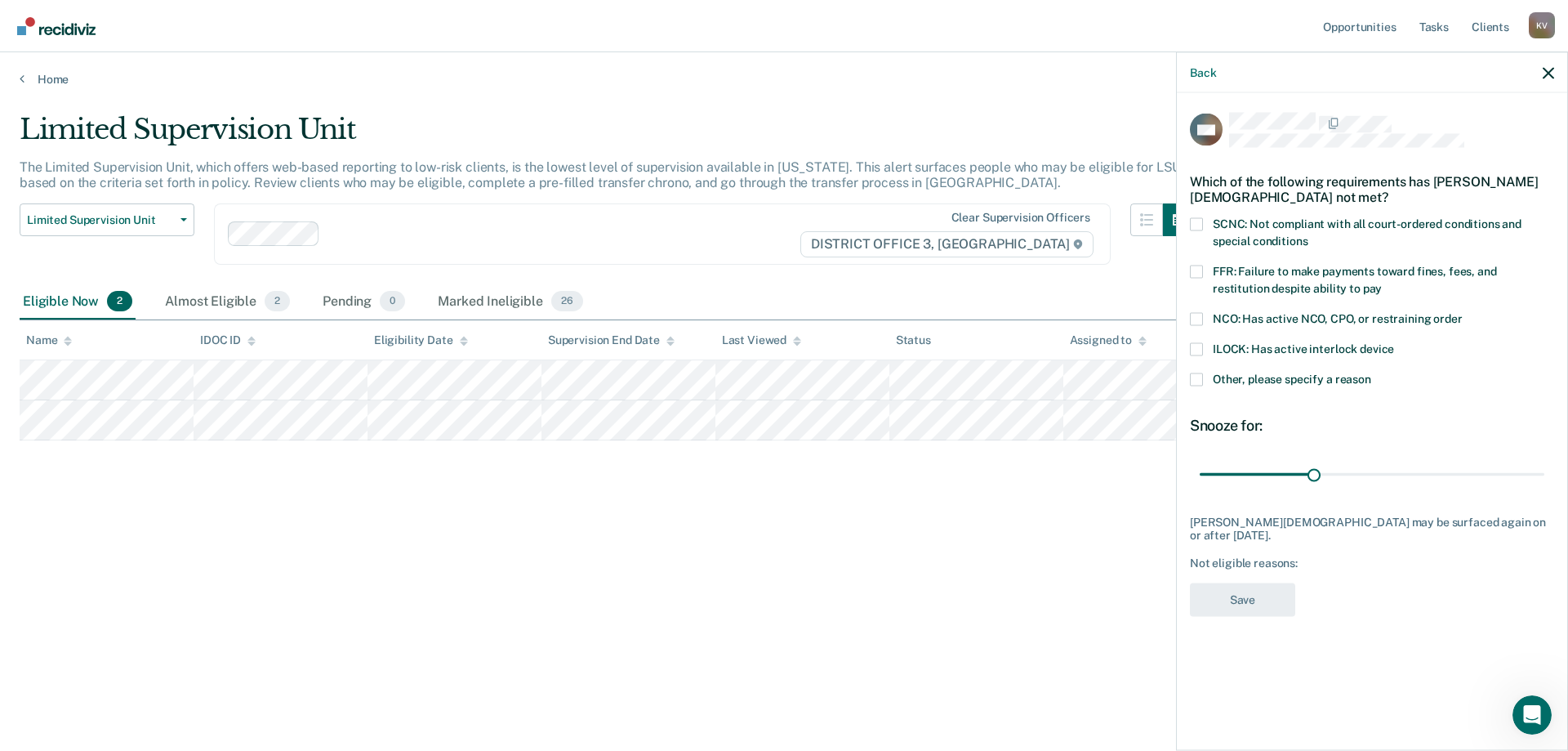
click at [1198, 227] on span at bounding box center [1196, 224] width 13 height 13
click at [1308, 234] on input "SCNC: Not compliant with all court-ordered conditions and special conditions" at bounding box center [1308, 234] width 0 height 0
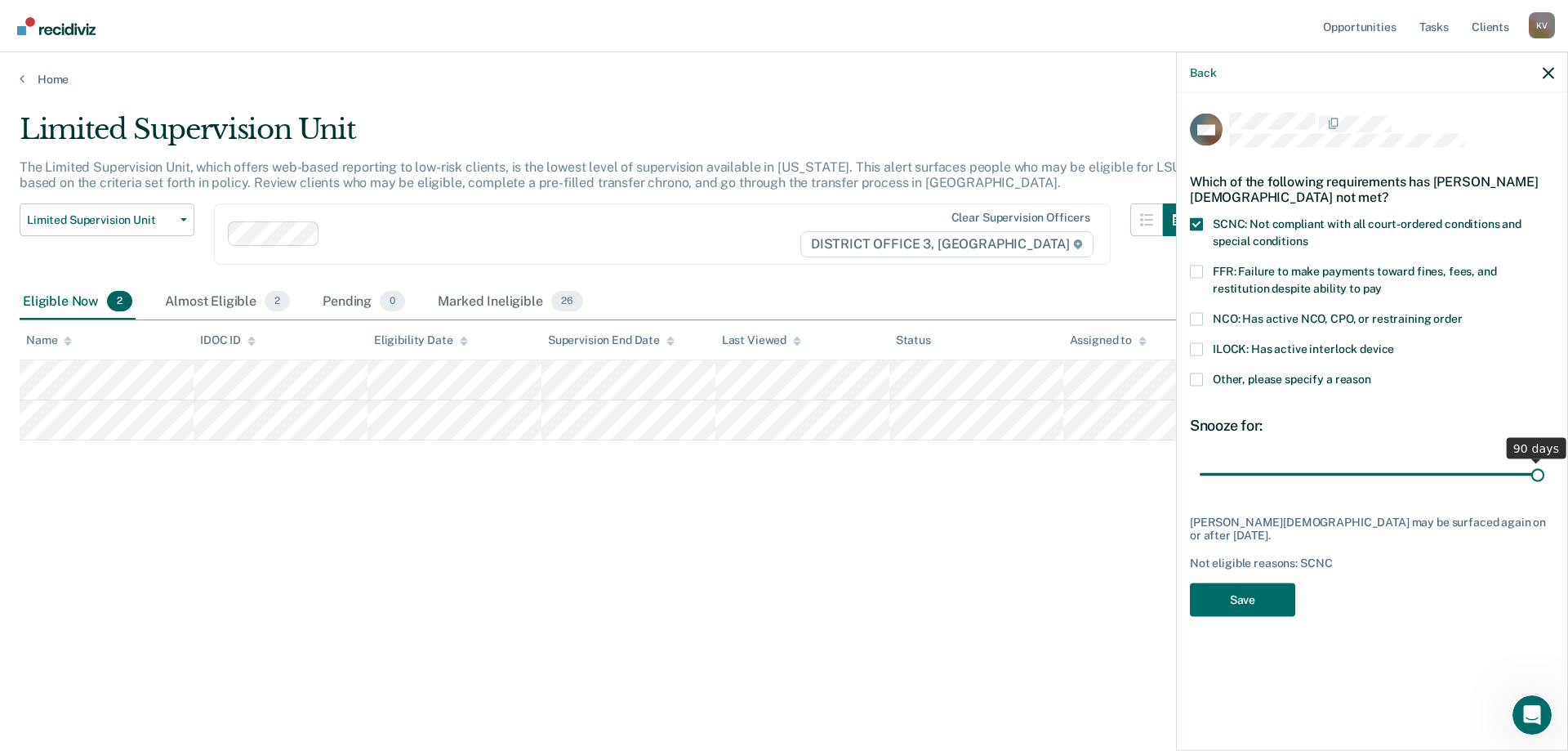
drag, startPoint x: 1314, startPoint y: 468, endPoint x: 1568, endPoint y: 461, distance: 254.1
type input "90"
click at [1545, 461] on input "range" at bounding box center [1372, 474] width 345 height 29
click at [1336, 376] on span "Other, please specify a reason" at bounding box center [1292, 378] width 159 height 13
click at [1372, 373] on input "Other, please specify a reason" at bounding box center [1372, 373] width 0 height 0
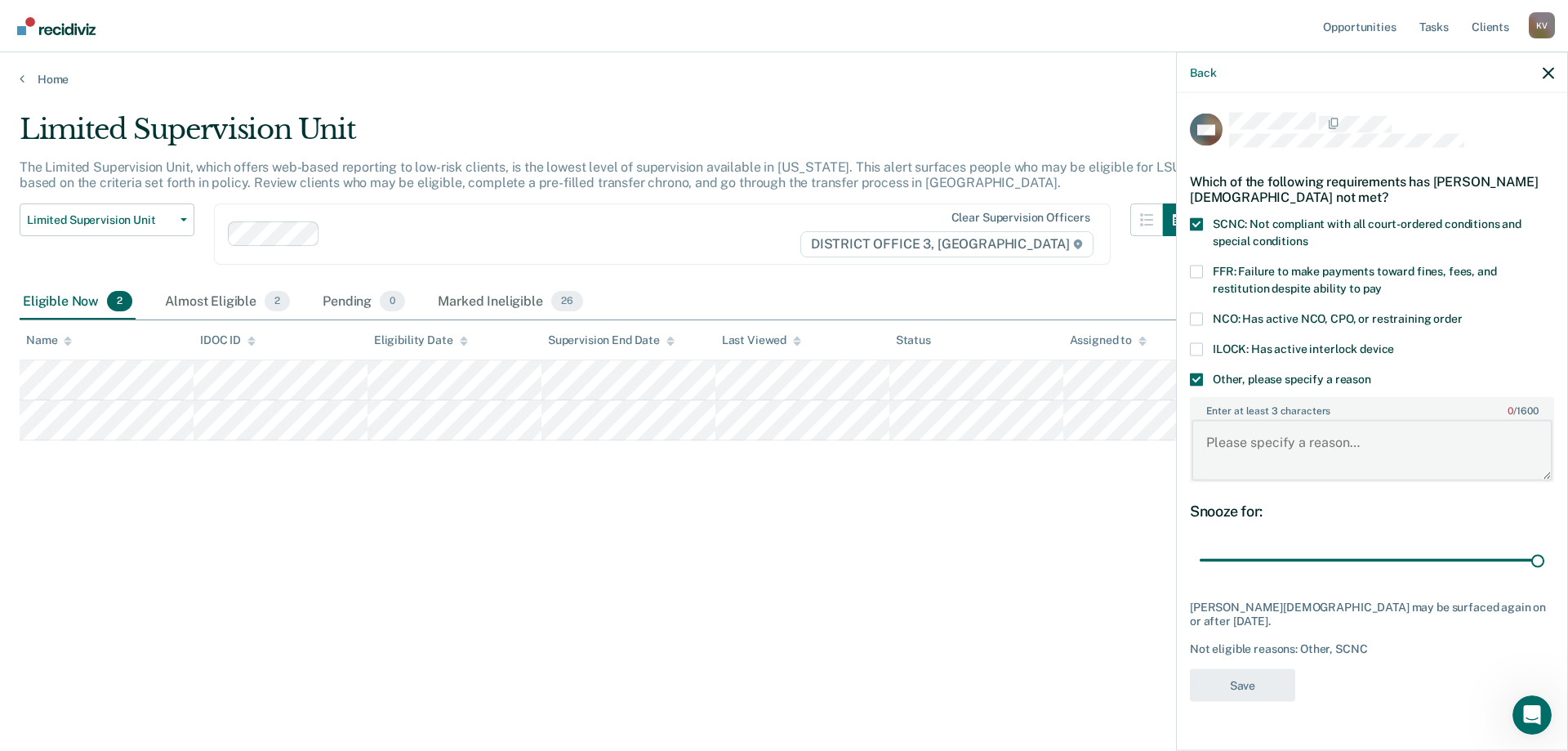
click at [1325, 459] on textarea "Enter at least 3 characters 0 / 1600" at bounding box center [1372, 450] width 361 height 61
type textarea "In Violation status"
click at [1275, 668] on button "Save" at bounding box center [1242, 685] width 105 height 33
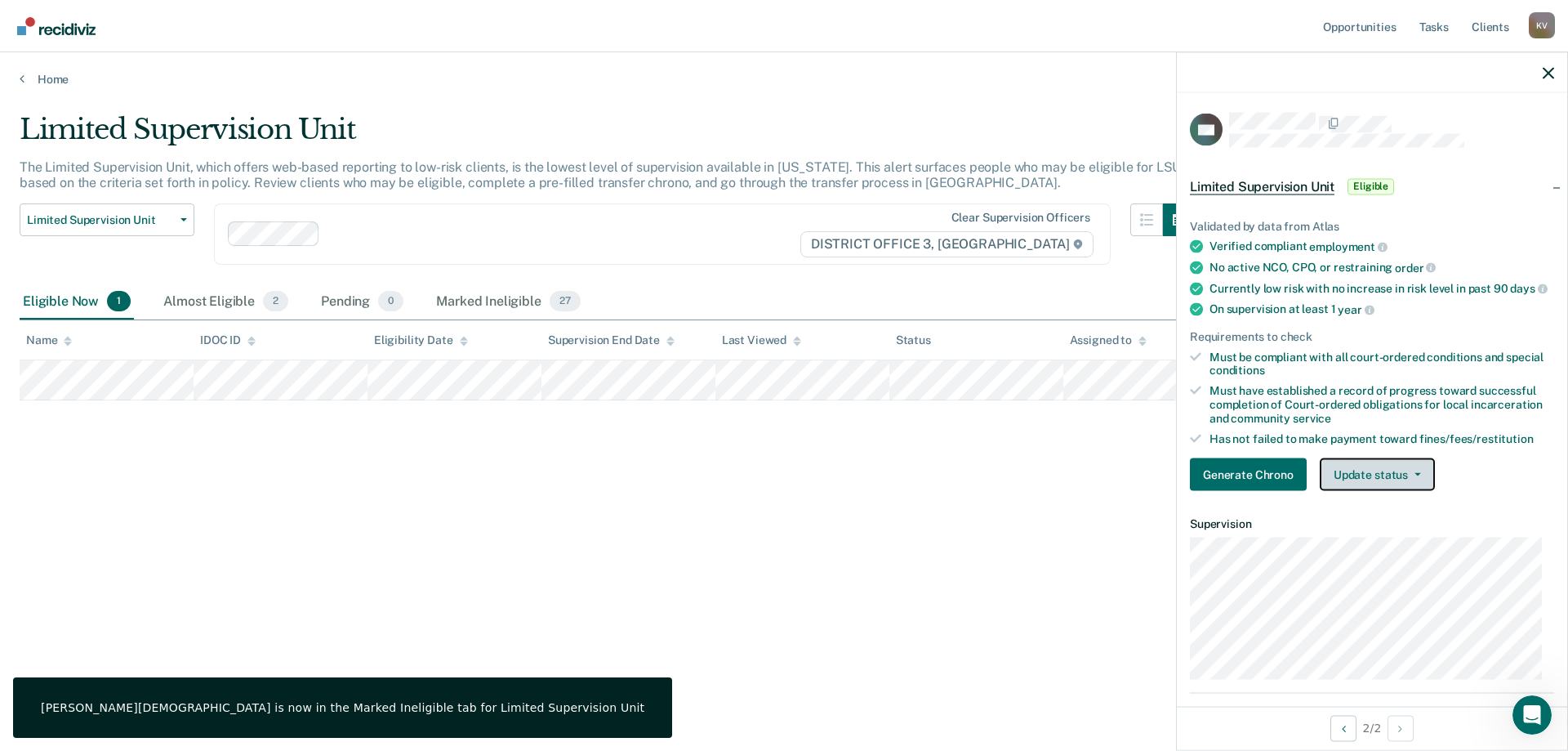
click at [1397, 485] on button "Update status" at bounding box center [1377, 474] width 115 height 32
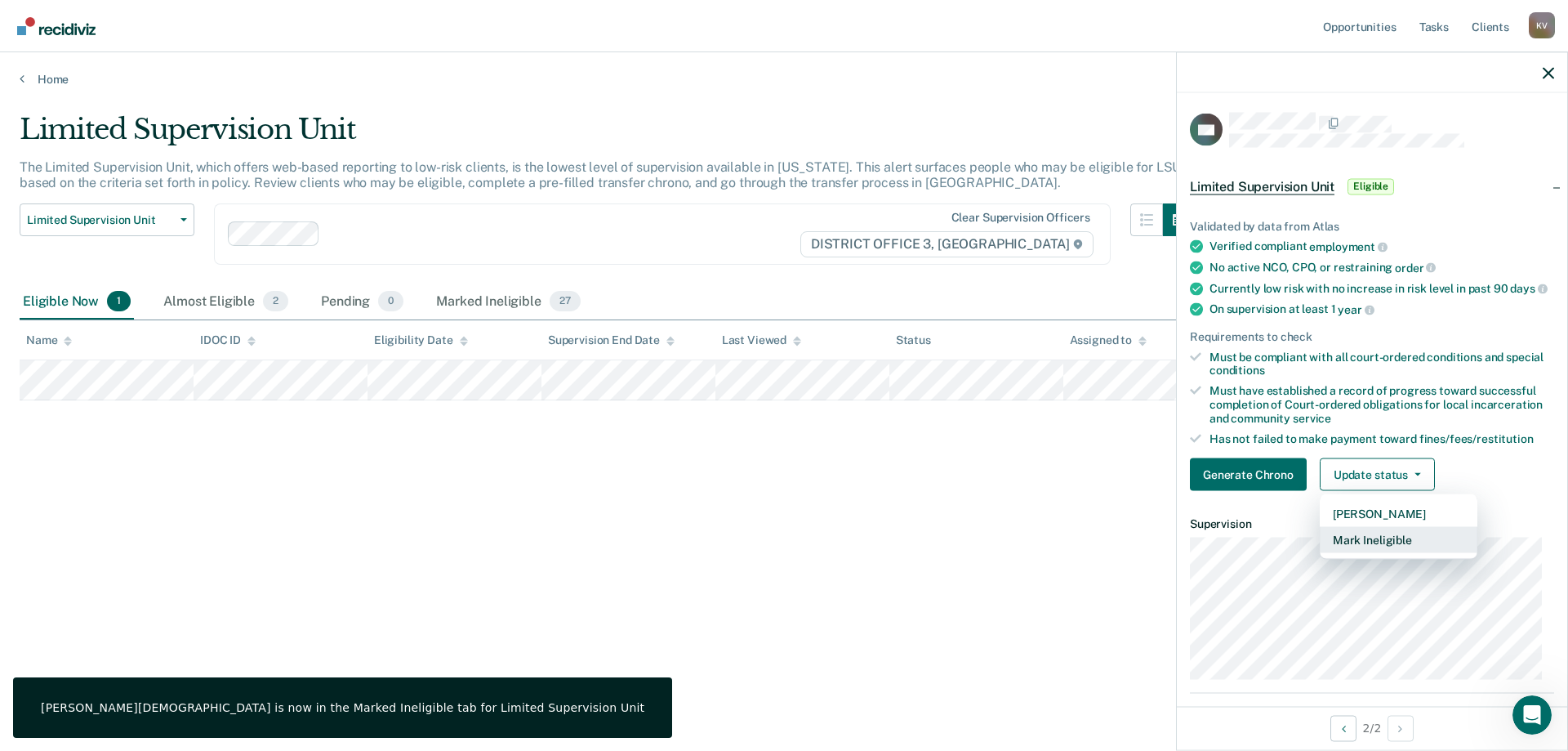
click at [1412, 549] on button "Mark Ineligible" at bounding box center [1398, 540] width 158 height 26
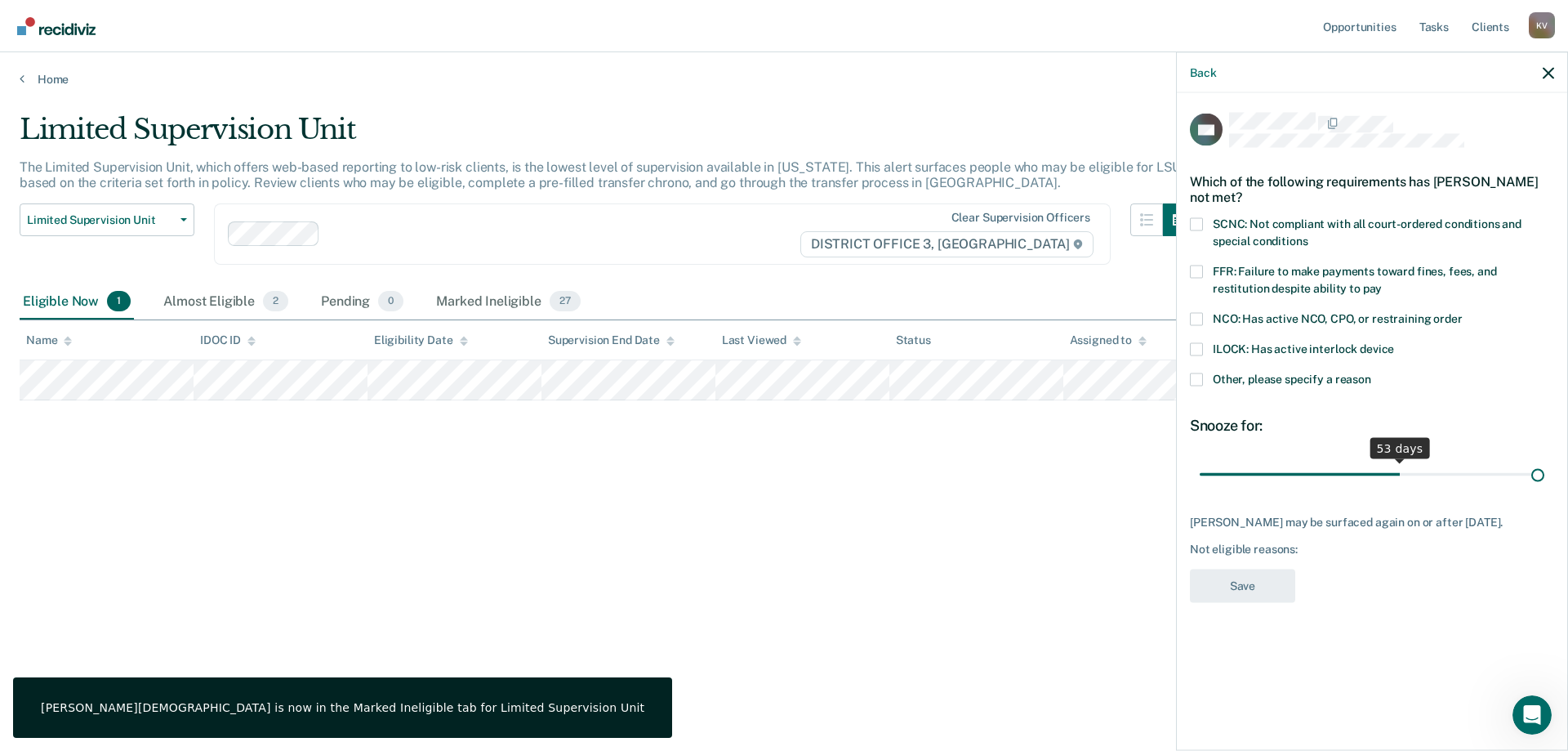
drag, startPoint x: 1324, startPoint y: 473, endPoint x: 1568, endPoint y: 425, distance: 248.7
type input "90"
click at [1545, 460] on input "range" at bounding box center [1372, 474] width 345 height 29
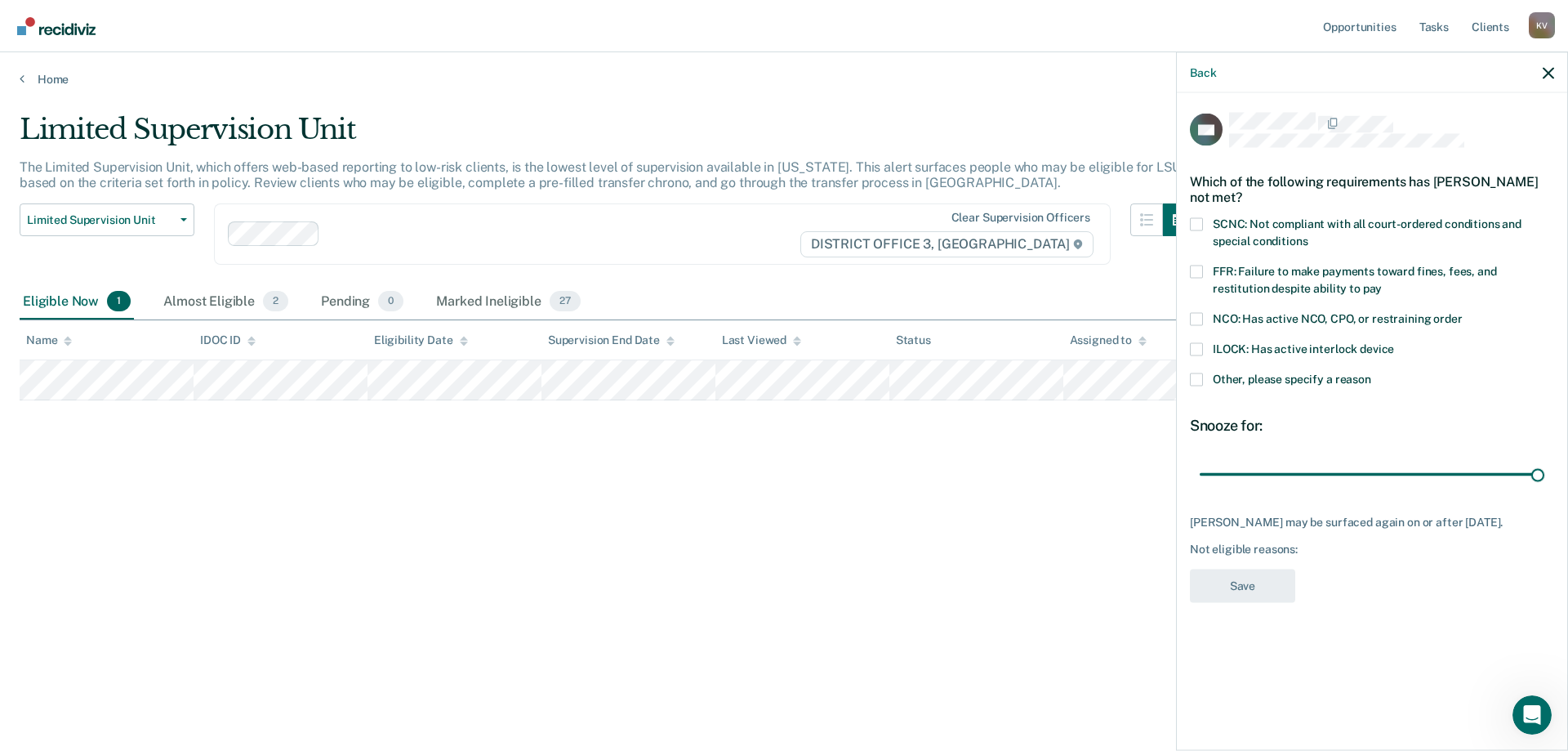
click at [1260, 219] on span "SCNC: Not compliant with all court-ordered conditions and special conditions" at bounding box center [1367, 232] width 309 height 30
click at [1308, 234] on input "SCNC: Not compliant with all court-ordered conditions and special conditions" at bounding box center [1308, 234] width 0 height 0
click at [1277, 582] on button "Save" at bounding box center [1242, 585] width 105 height 33
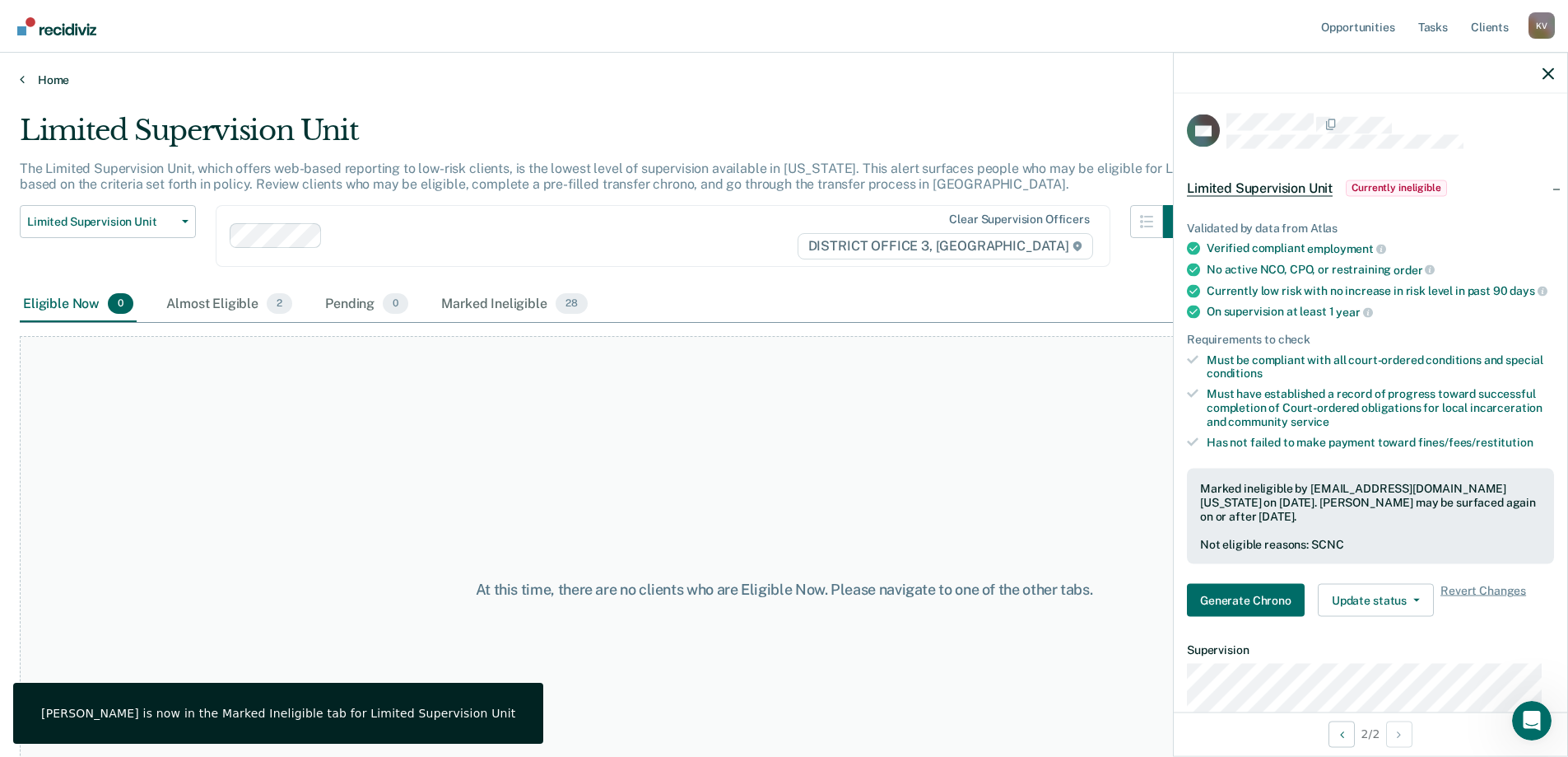
click at [43, 73] on link "Home" at bounding box center [784, 80] width 1529 height 15
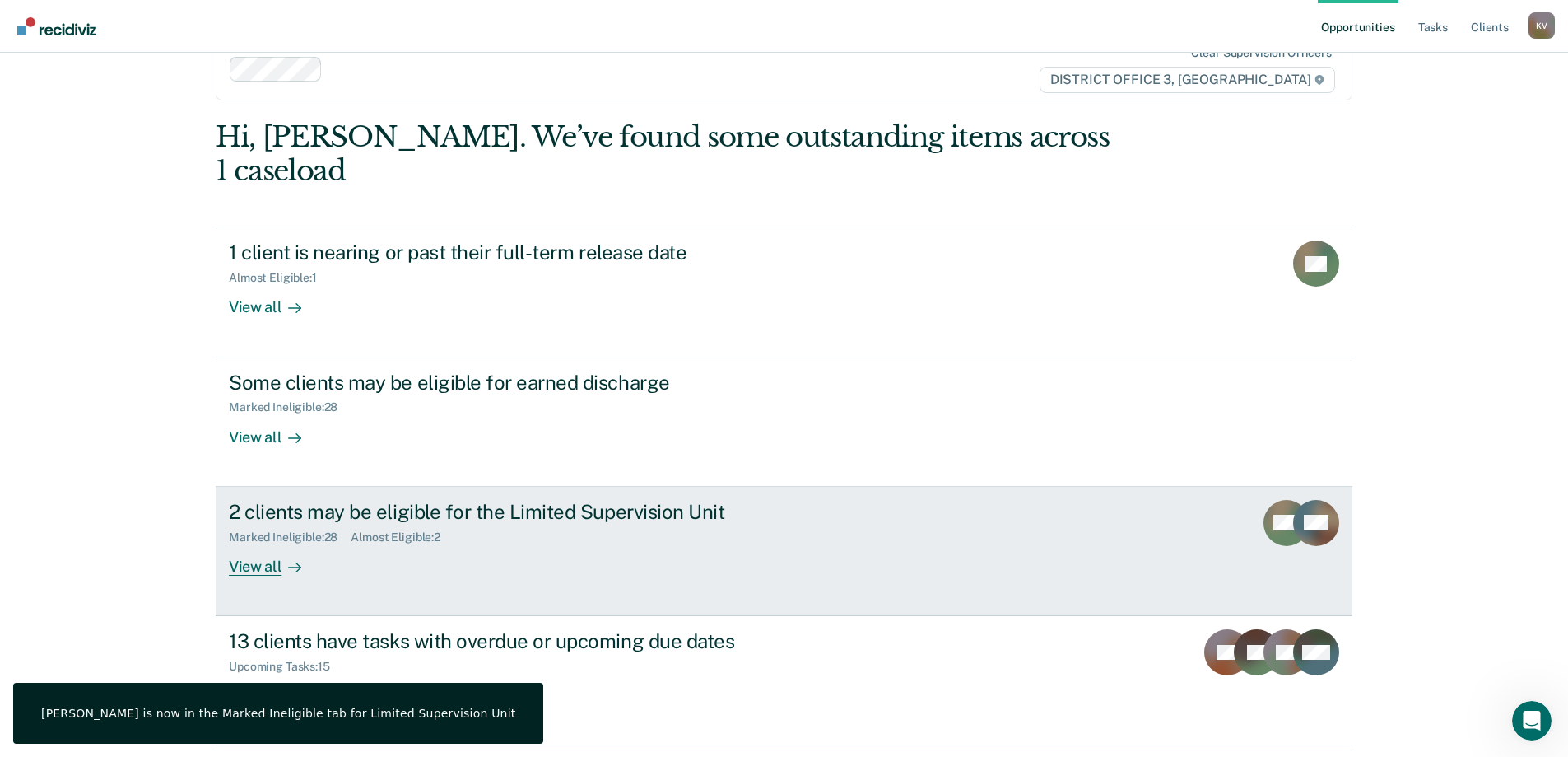
scroll to position [61, 0]
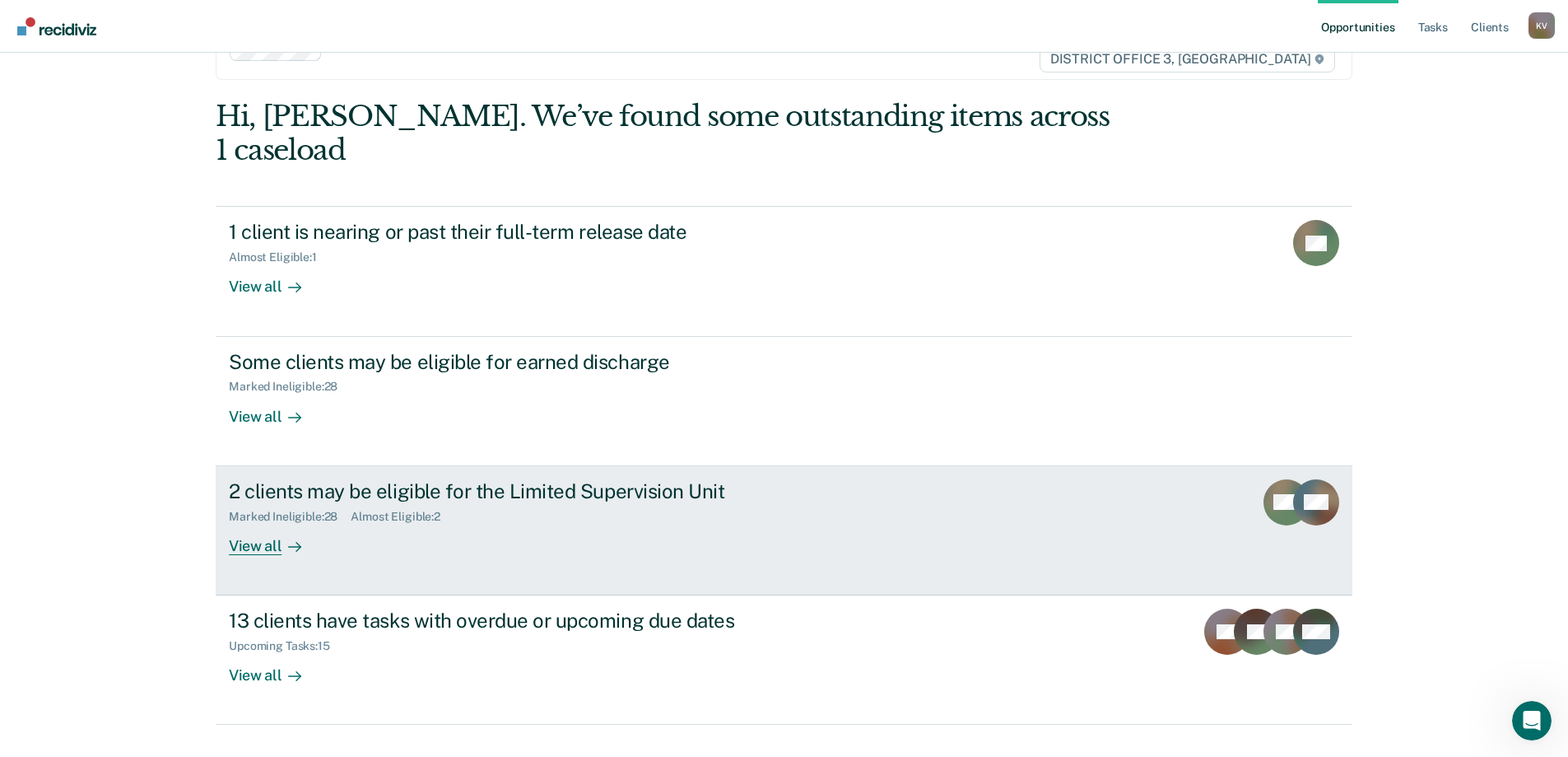
click at [468, 503] on div "Marked Ineligible : 28 Almost Eligible : 2" at bounding box center [518, 513] width 578 height 20
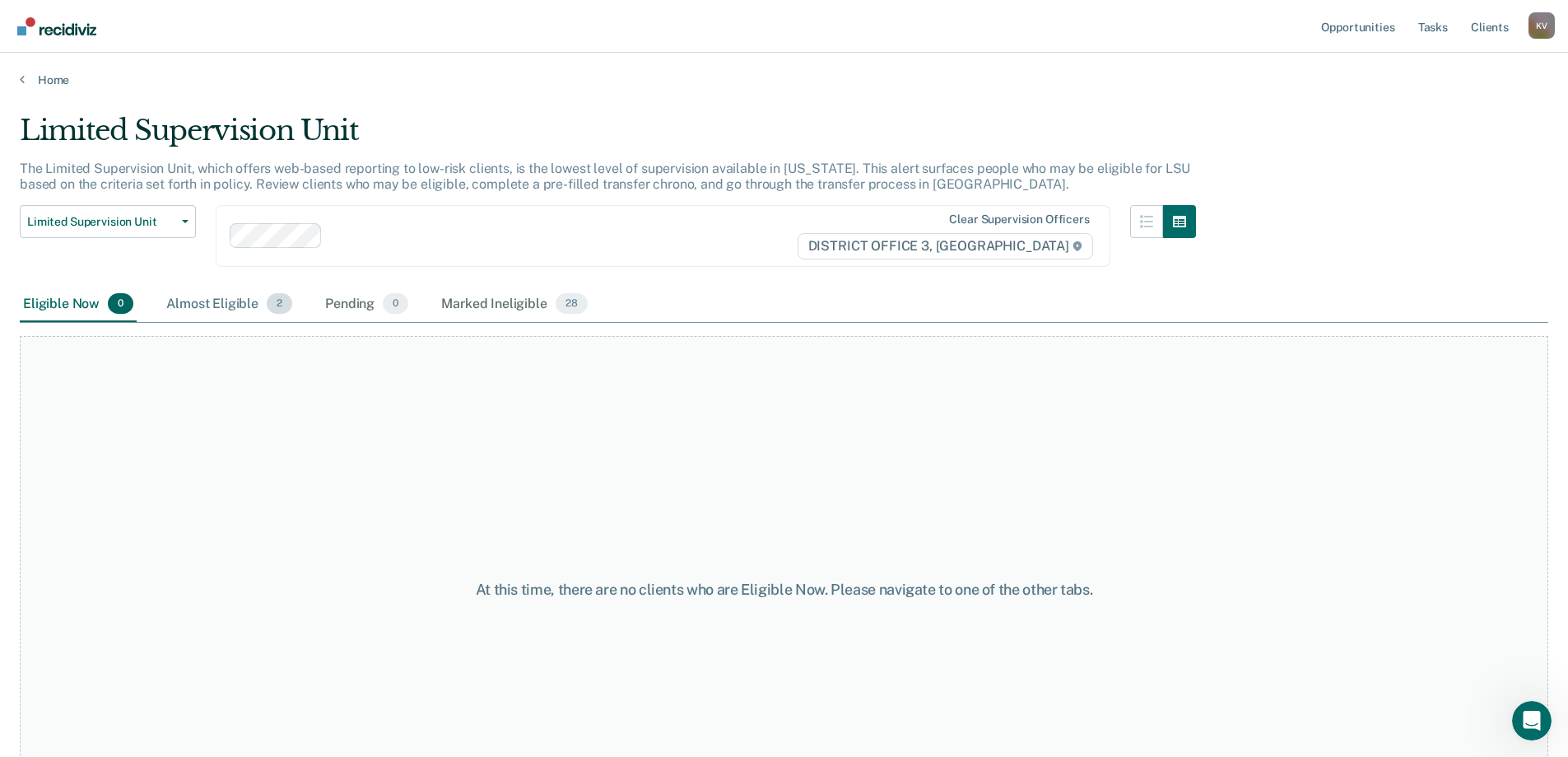
click at [235, 312] on div "Almost Eligible 2" at bounding box center [229, 304] width 133 height 36
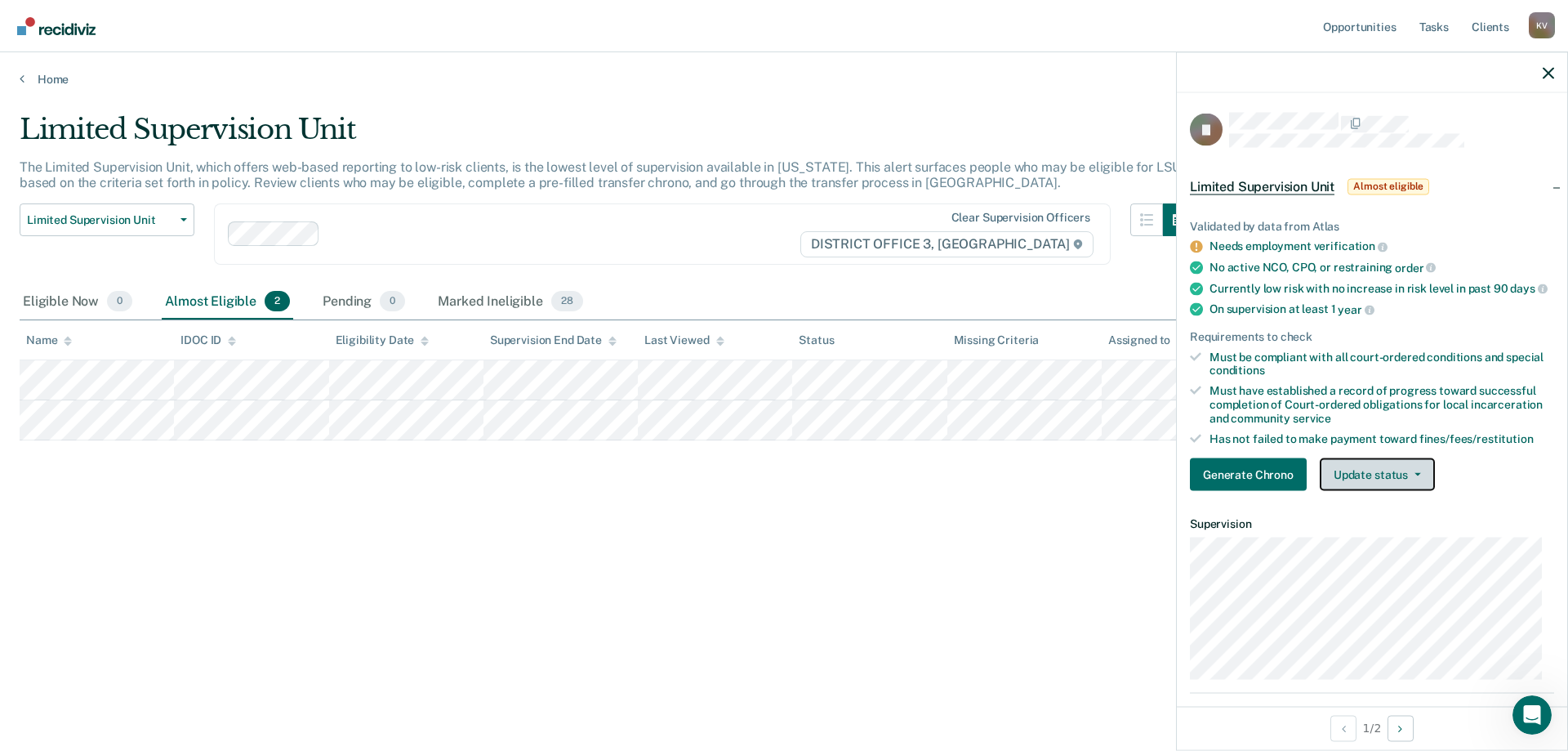
click at [1415, 491] on button "Update status" at bounding box center [1377, 474] width 115 height 32
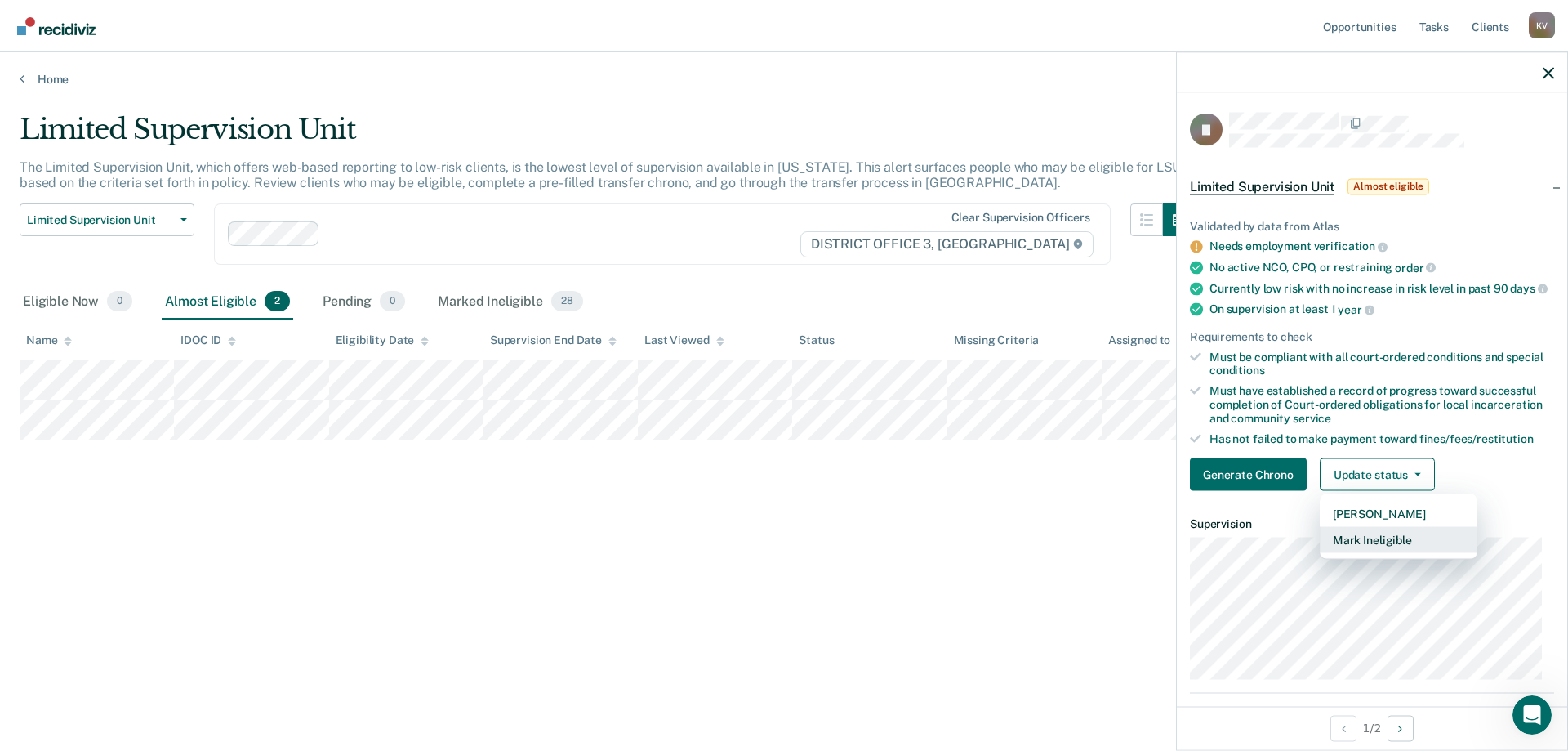
click at [1404, 551] on button "Mark Ineligible" at bounding box center [1398, 540] width 158 height 26
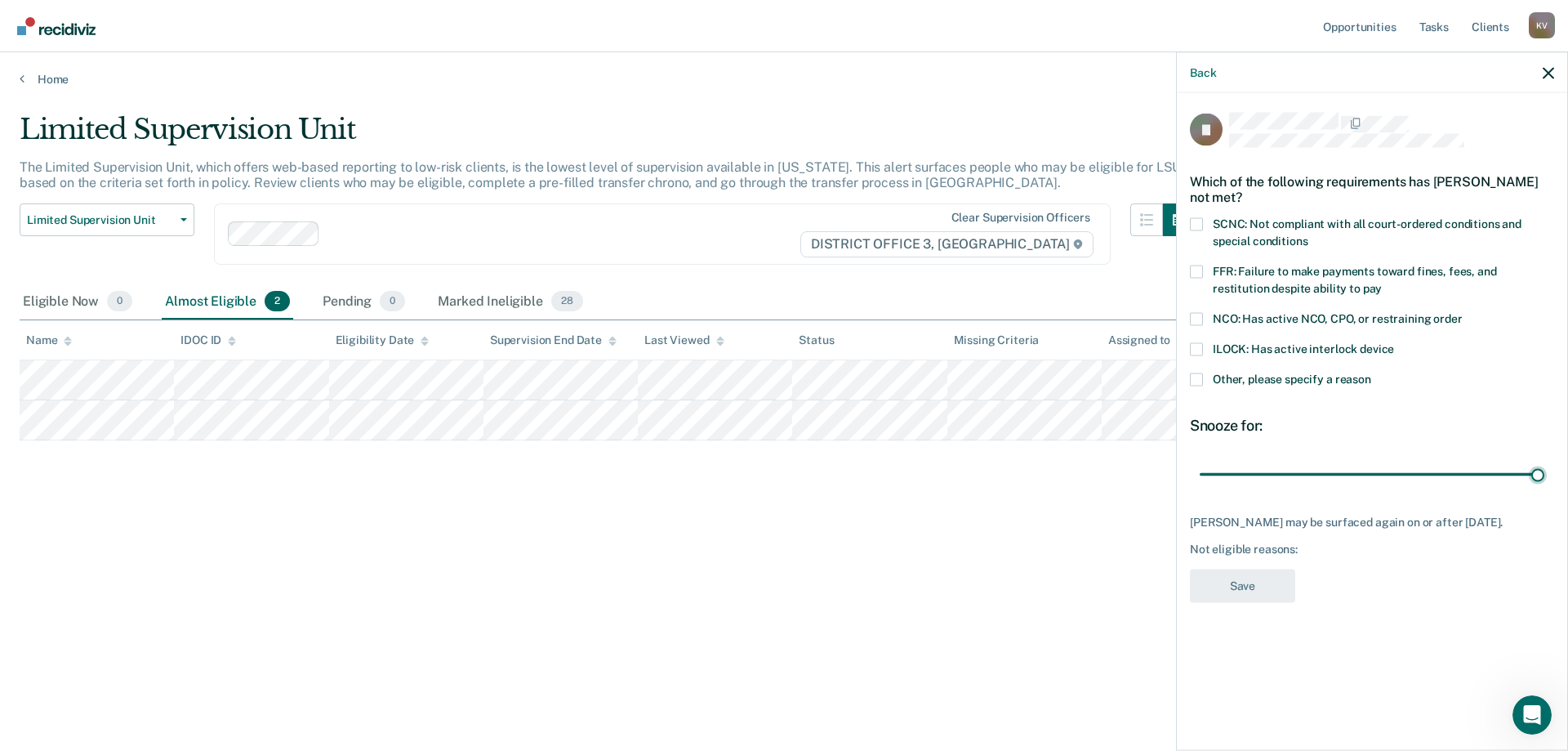
drag, startPoint x: 1318, startPoint y: 473, endPoint x: 1568, endPoint y: 452, distance: 250.9
type input "90"
click at [1545, 460] on input "range" at bounding box center [1372, 474] width 345 height 29
click at [1295, 272] on span "FFR: Failure to make payments toward fines, fees, and restitution despite abili…" at bounding box center [1355, 279] width 284 height 30
click at [1383, 282] on input "FFR: Failure to make payments toward fines, fees, and restitution despite abili…" at bounding box center [1383, 282] width 0 height 0
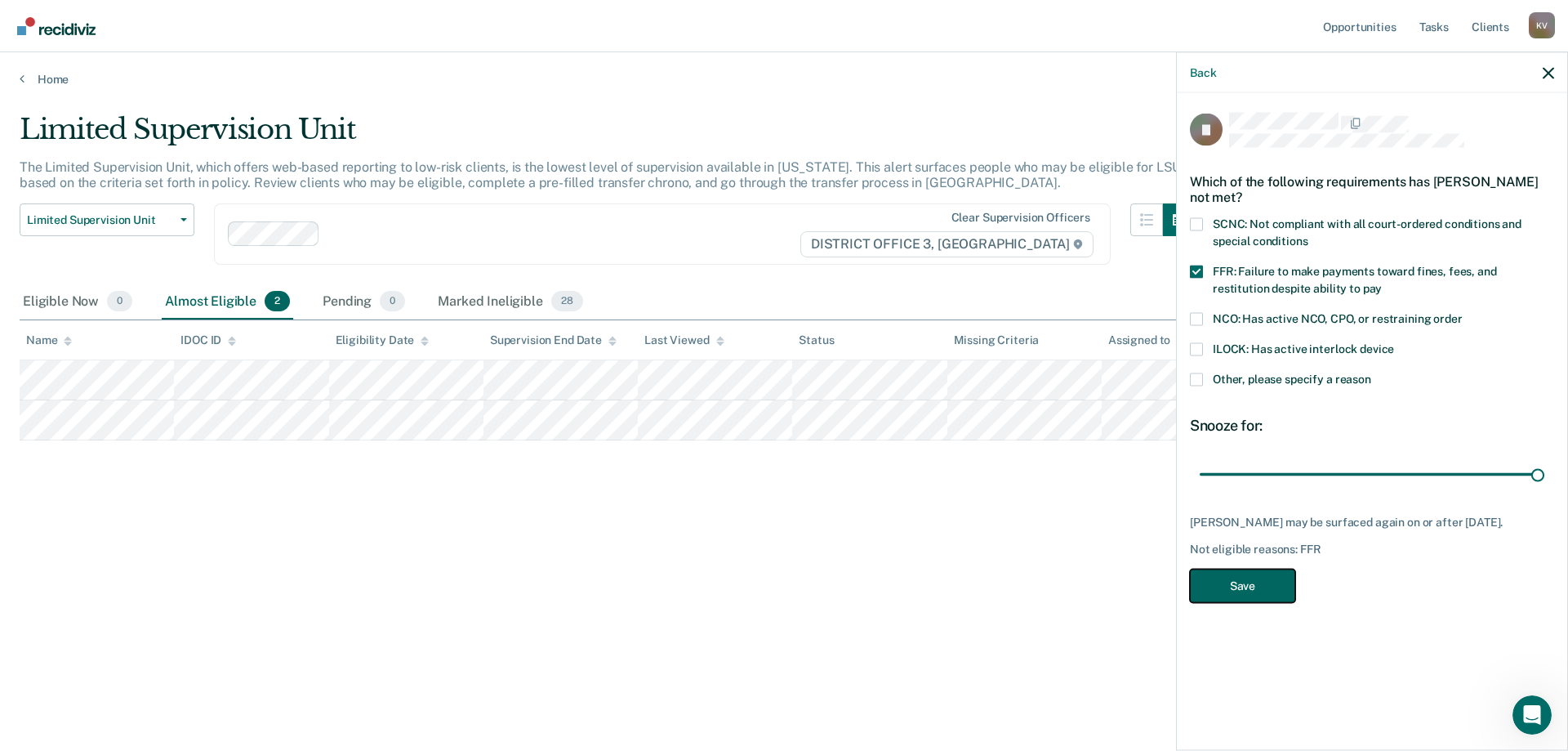
click at [1239, 601] on button "Save" at bounding box center [1242, 585] width 105 height 33
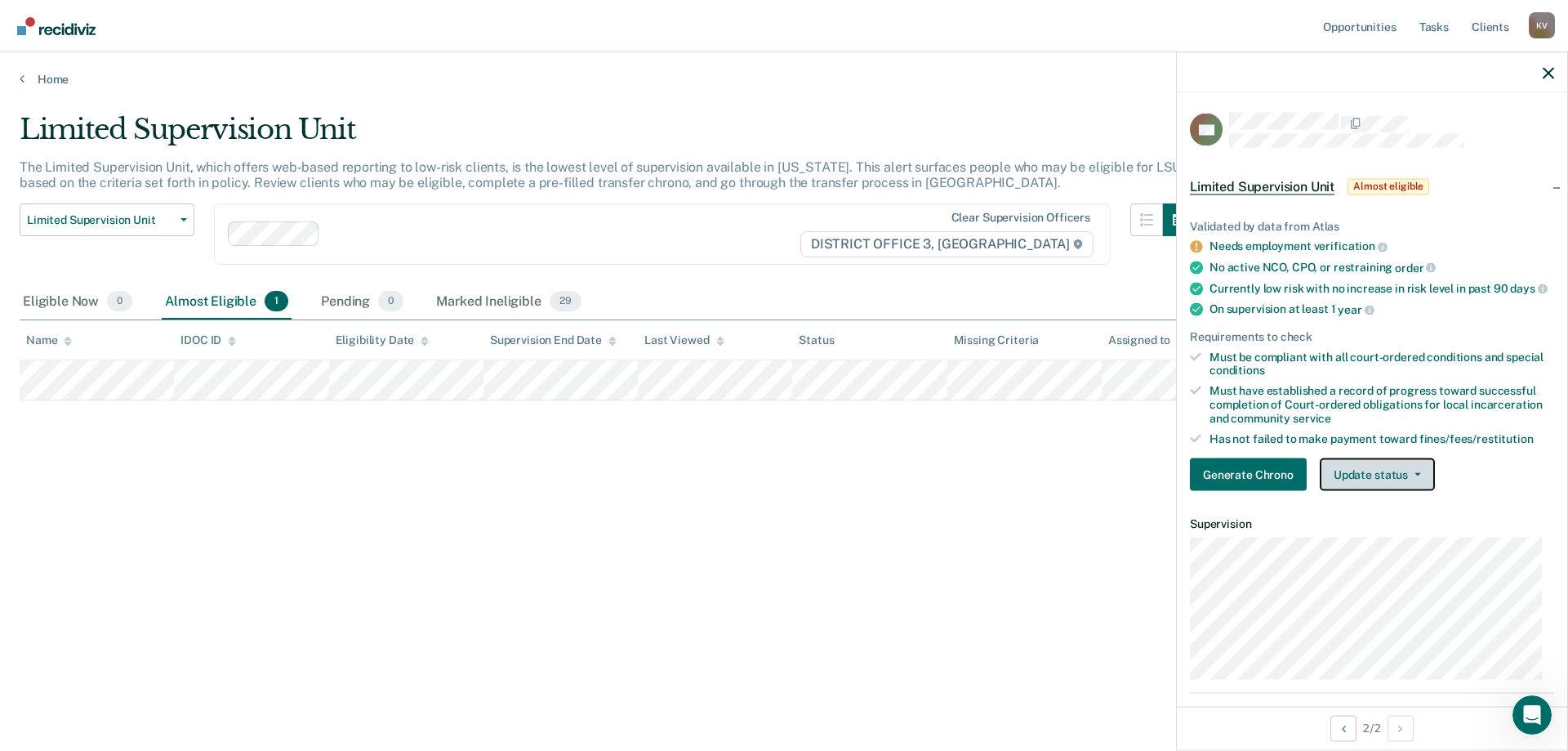
click at [1419, 491] on button "Update status" at bounding box center [1377, 474] width 115 height 32
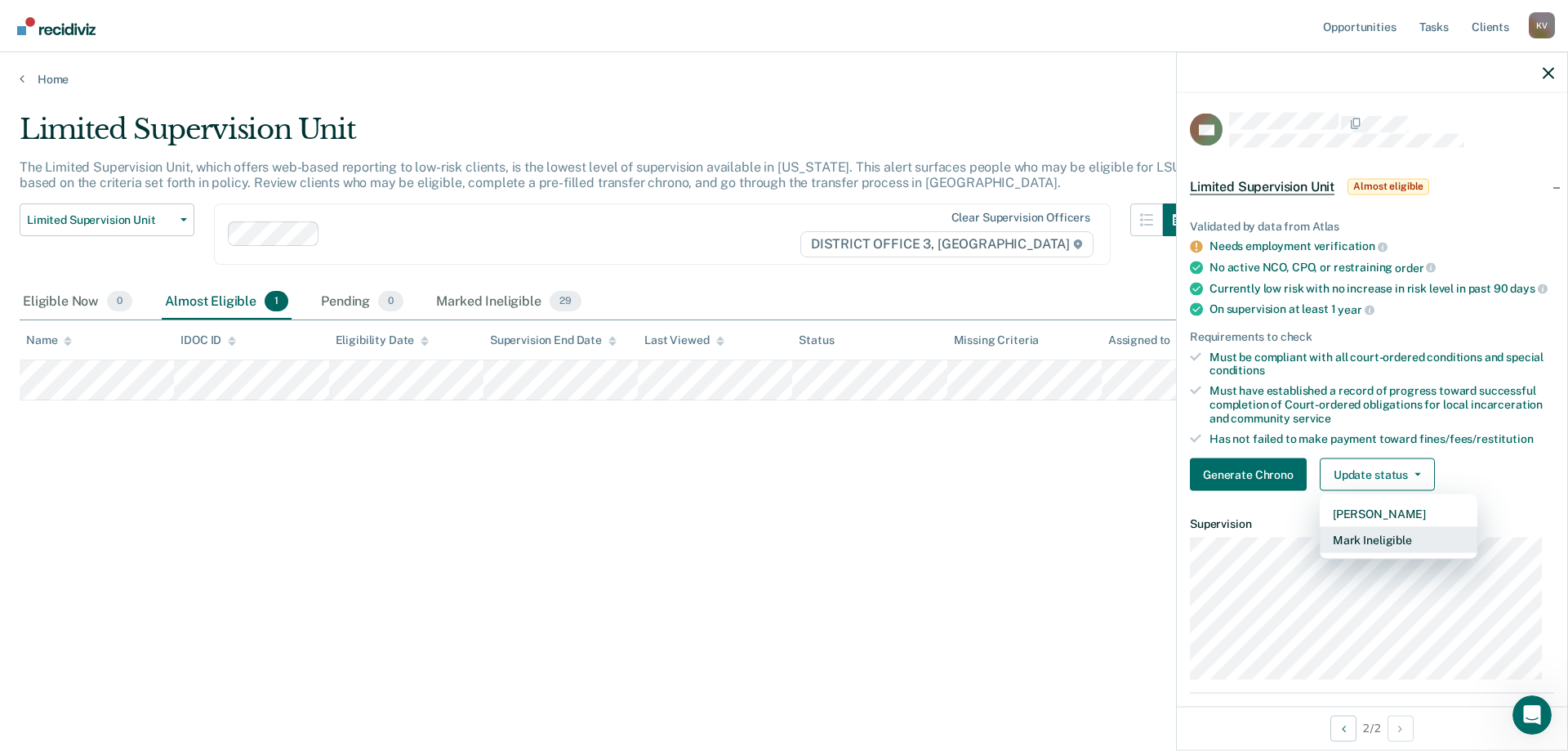
click at [1418, 553] on button "Mark Ineligible" at bounding box center [1398, 540] width 158 height 26
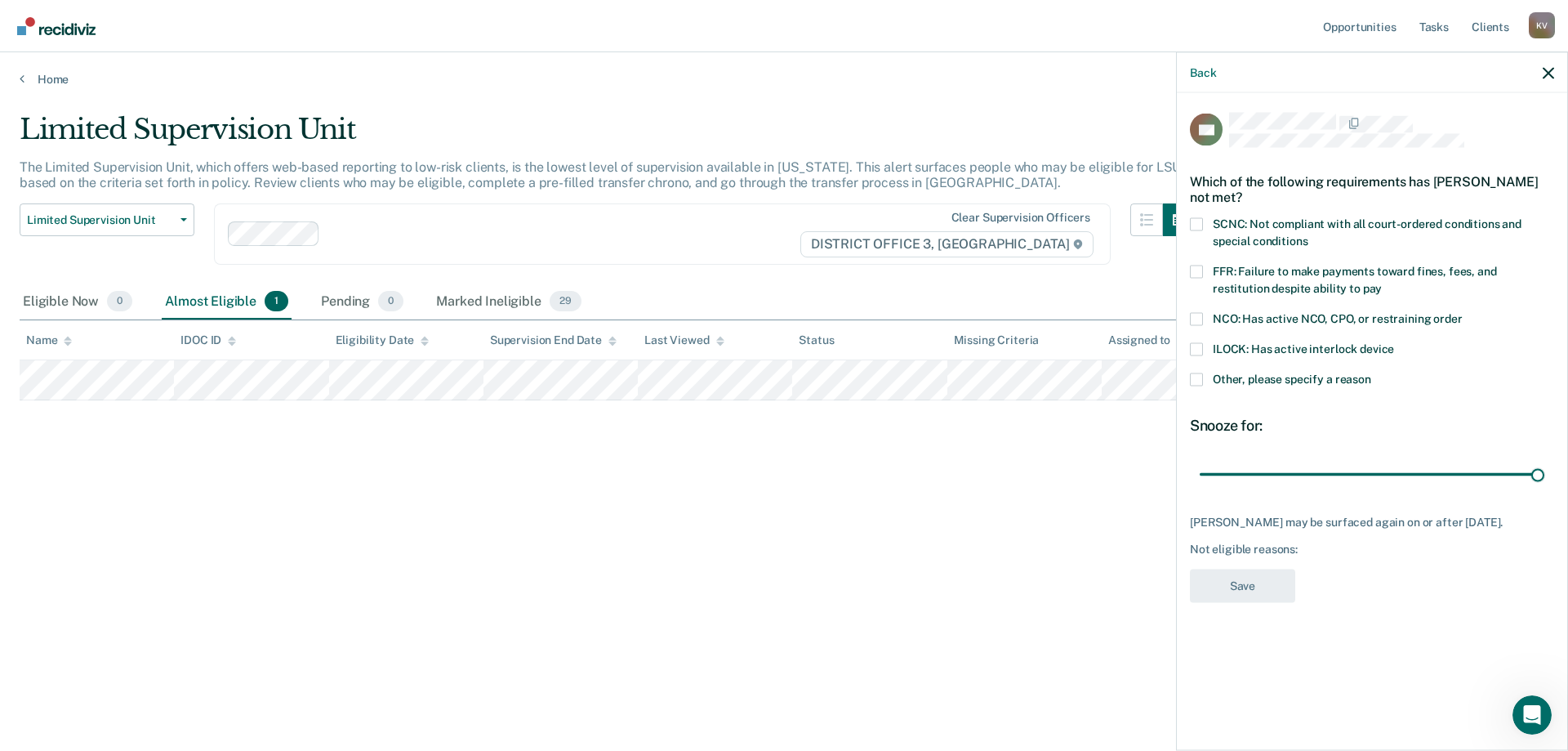
drag, startPoint x: 1310, startPoint y: 471, endPoint x: 1568, endPoint y: 466, distance: 258.0
type input "90"
click at [1545, 468] on input "range" at bounding box center [1372, 474] width 345 height 29
click at [1254, 225] on span "SCNC: Not compliant with all court-ordered conditions and special conditions" at bounding box center [1367, 232] width 309 height 30
click at [1308, 234] on input "SCNC: Not compliant with all court-ordered conditions and special conditions" at bounding box center [1308, 234] width 0 height 0
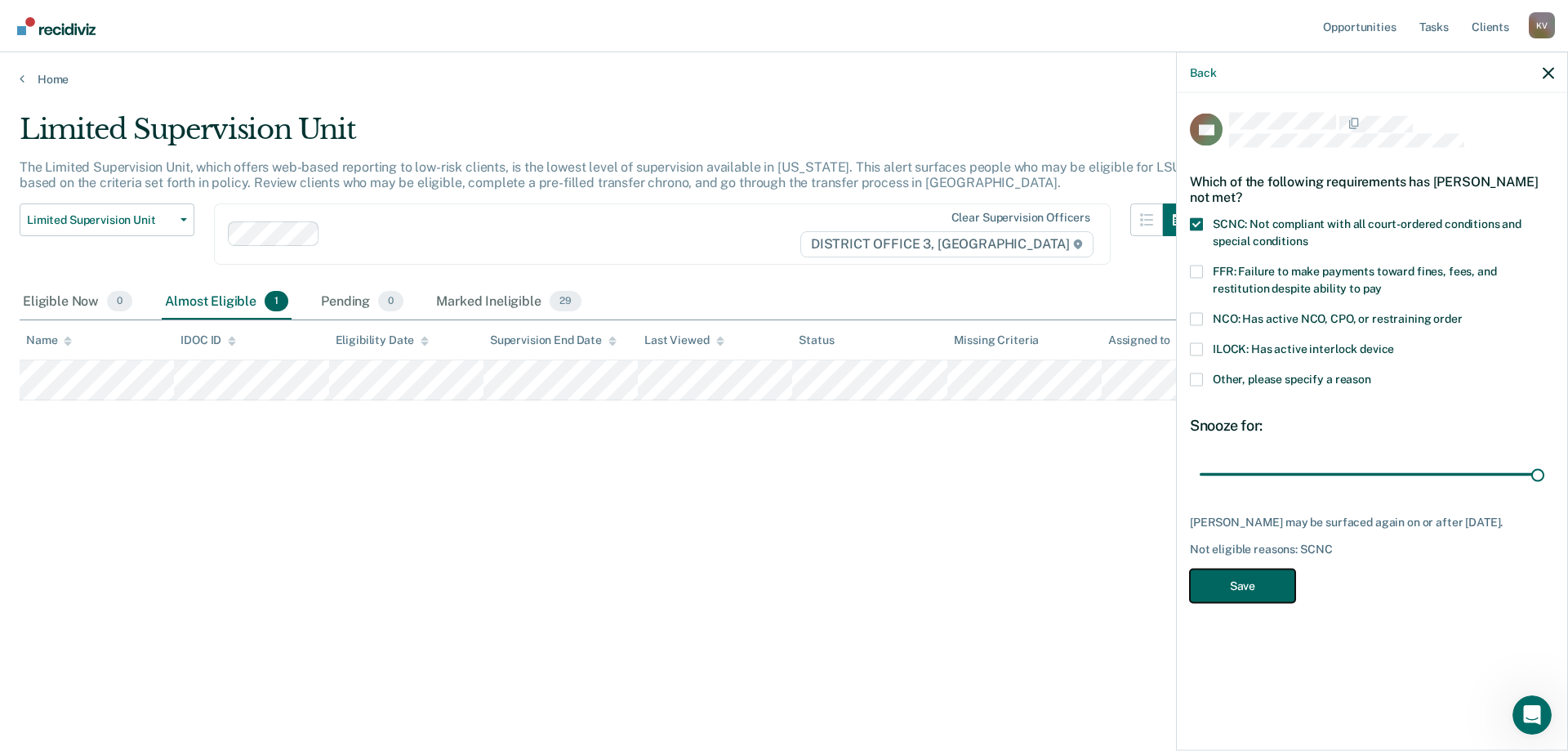
click at [1237, 592] on button "Save" at bounding box center [1242, 585] width 105 height 33
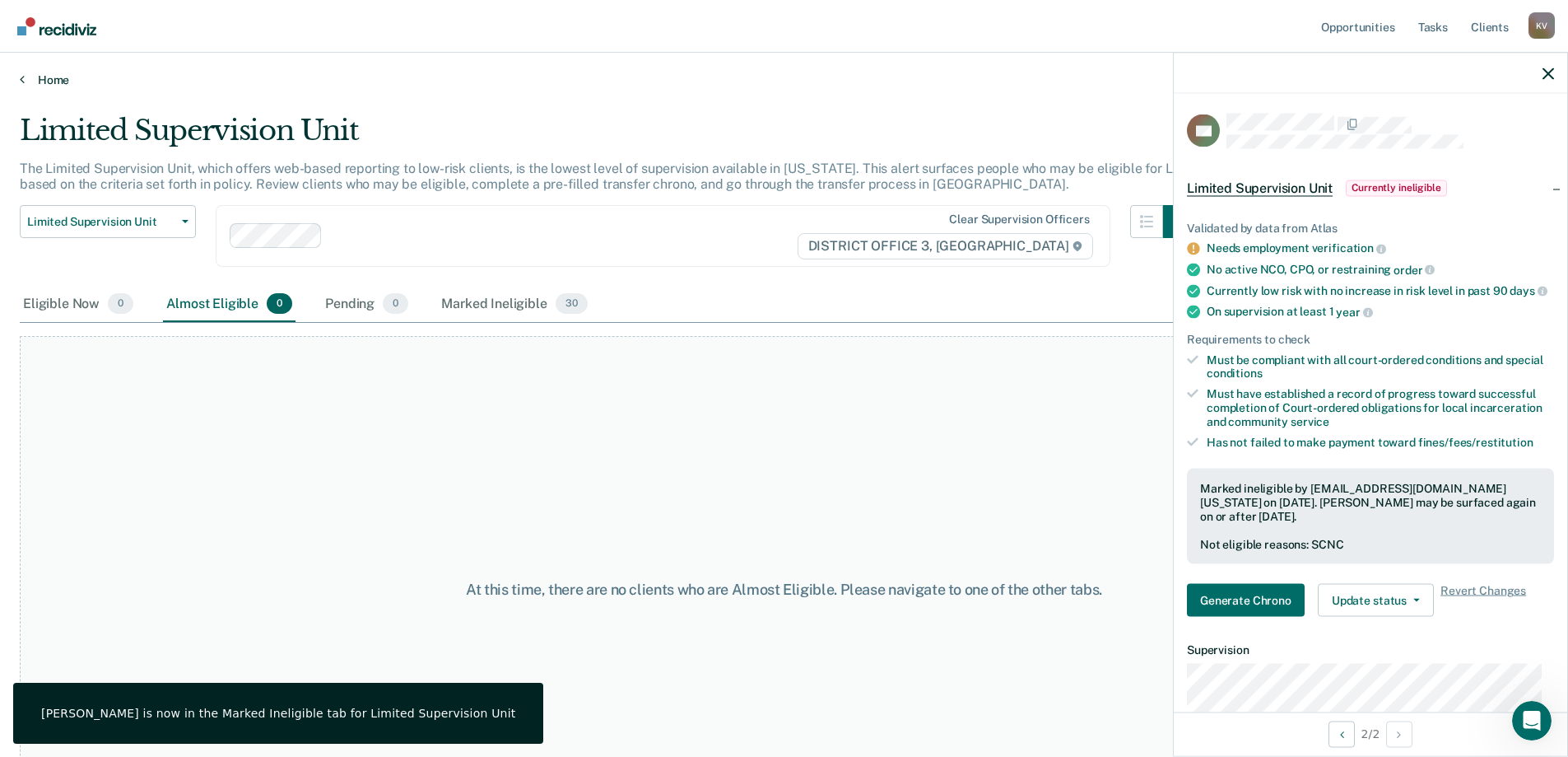
click at [20, 81] on icon at bounding box center [21, 79] width 5 height 13
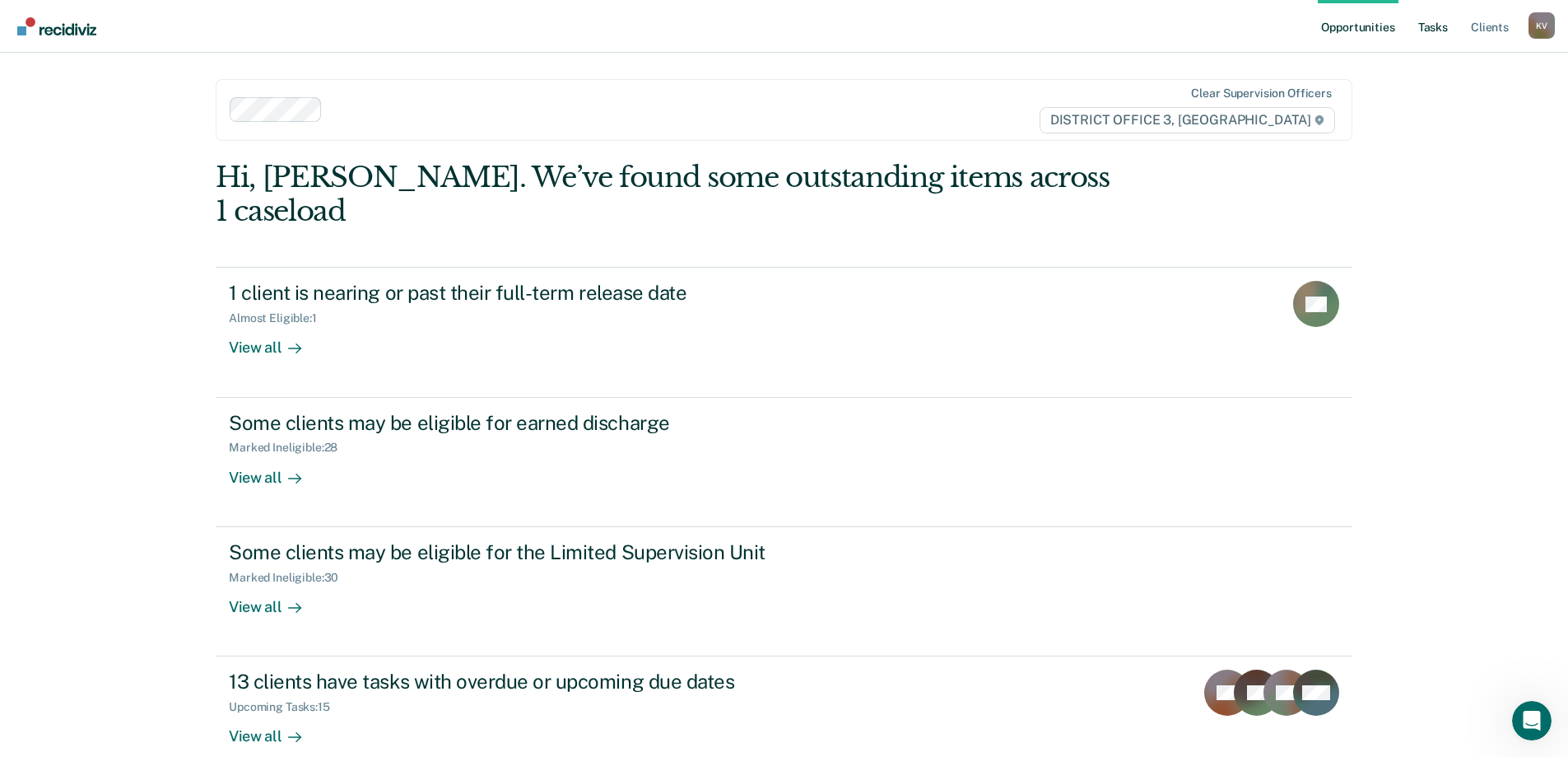
click at [1443, 26] on link "Tasks" at bounding box center [1432, 26] width 36 height 53
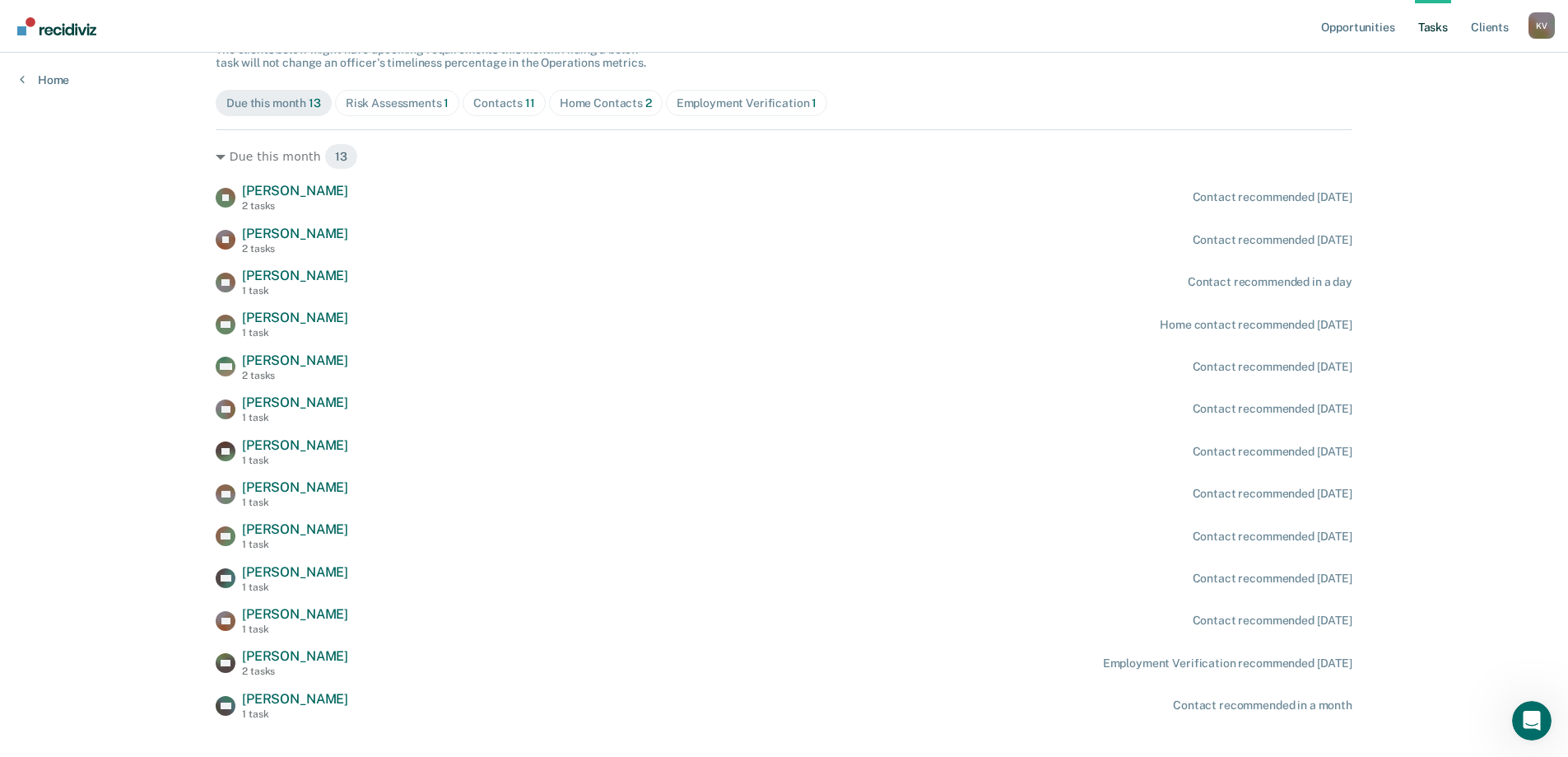
scroll to position [193, 0]
